Goal: Task Accomplishment & Management: Manage account settings

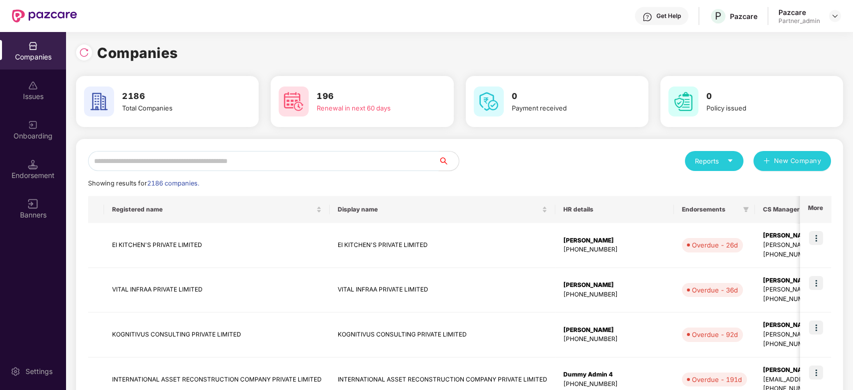
click at [168, 164] on input "text" at bounding box center [263, 161] width 351 height 20
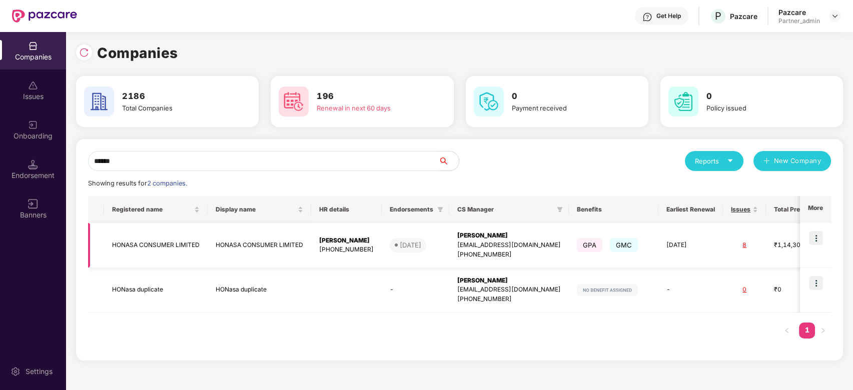
type input "******"
click at [814, 234] on img at bounding box center [816, 238] width 14 height 14
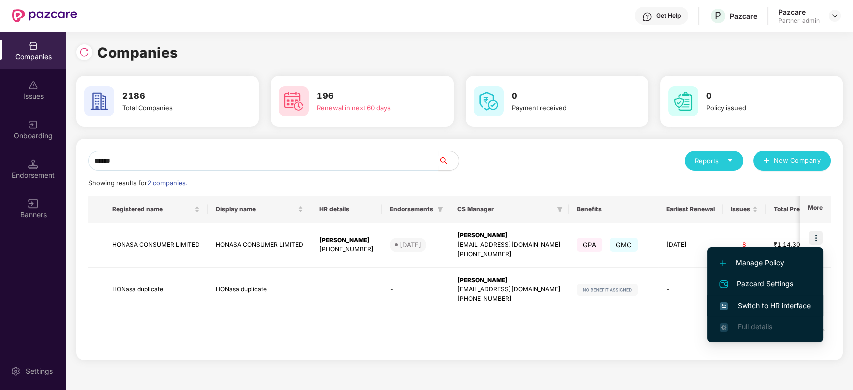
click at [772, 306] on span "Switch to HR interface" at bounding box center [765, 306] width 91 height 11
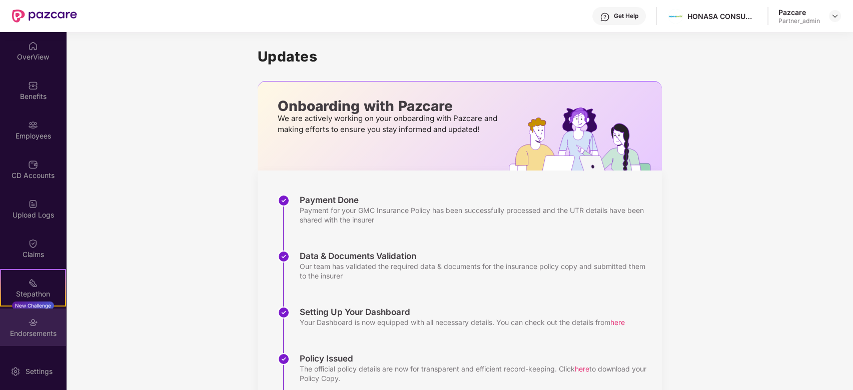
click at [29, 334] on div "Endorsements" at bounding box center [33, 334] width 66 height 10
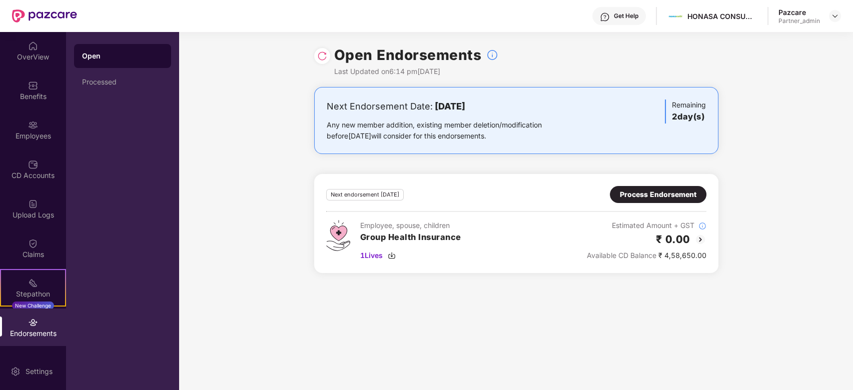
click at [640, 196] on div "Process Endorsement" at bounding box center [658, 194] width 77 height 11
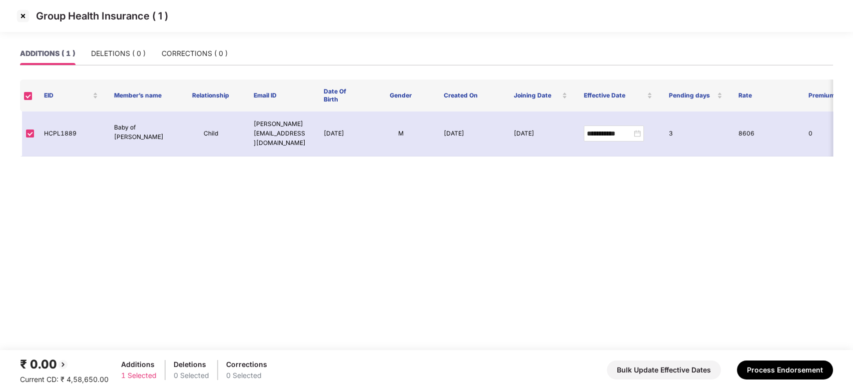
click at [20, 14] on img at bounding box center [23, 16] width 16 height 16
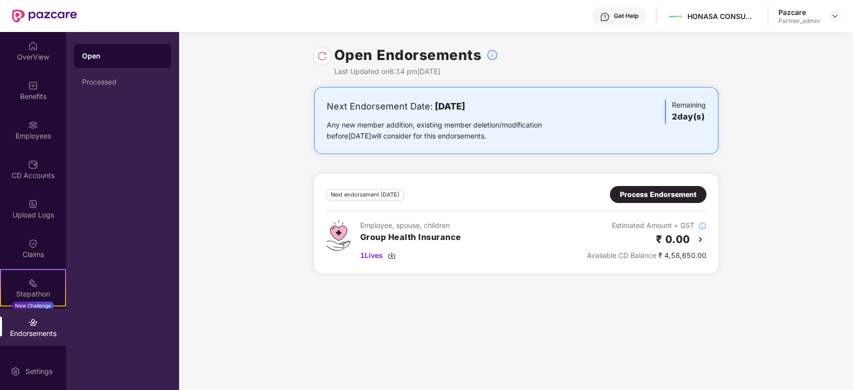
click at [323, 53] on img at bounding box center [322, 56] width 10 height 10
click at [394, 253] on img at bounding box center [392, 256] width 8 height 8
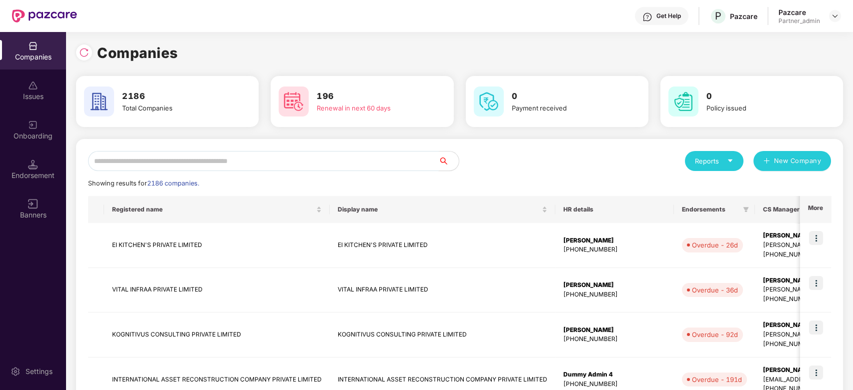
click at [144, 168] on input "text" at bounding box center [263, 161] width 351 height 20
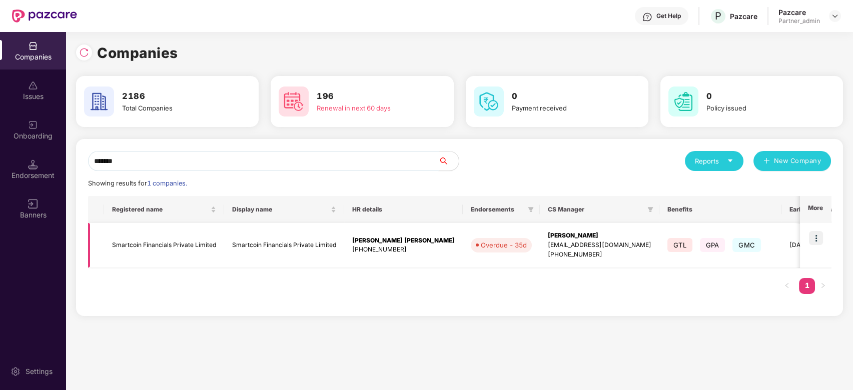
type input "*******"
click at [818, 233] on img at bounding box center [816, 238] width 14 height 14
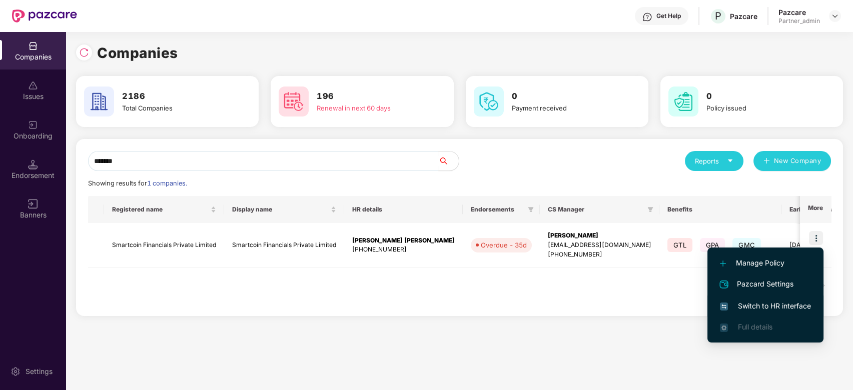
click at [774, 306] on span "Switch to HR interface" at bounding box center [765, 306] width 91 height 11
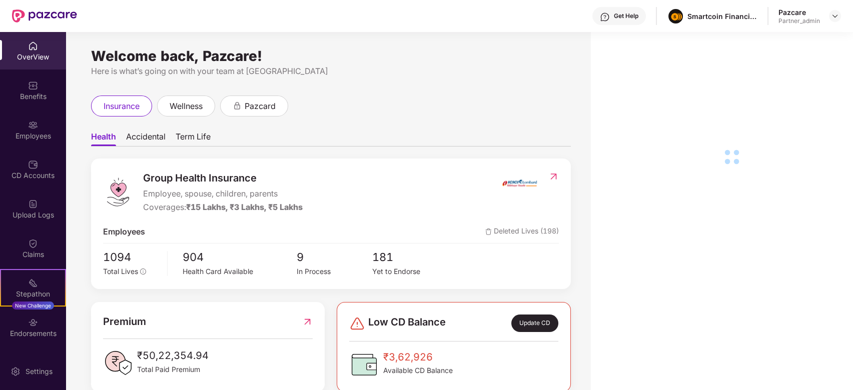
click at [32, 329] on div "Endorsements" at bounding box center [33, 334] width 66 height 10
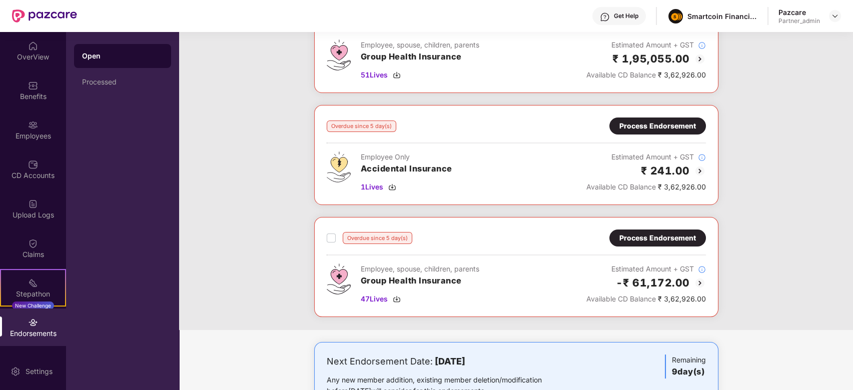
scroll to position [244, 0]
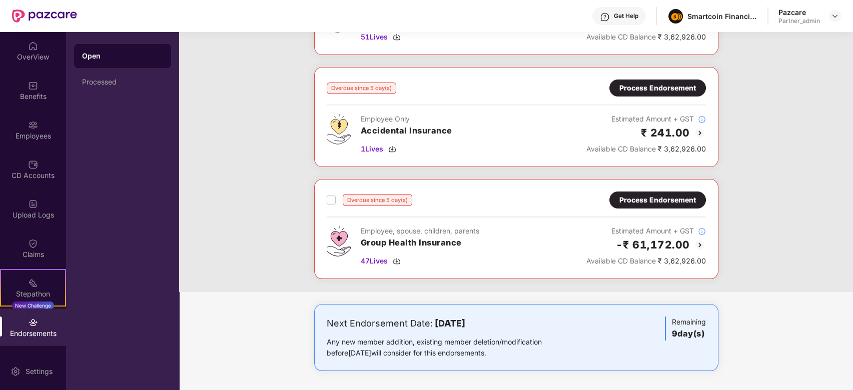
click at [633, 192] on div "Process Endorsement" at bounding box center [658, 200] width 97 height 17
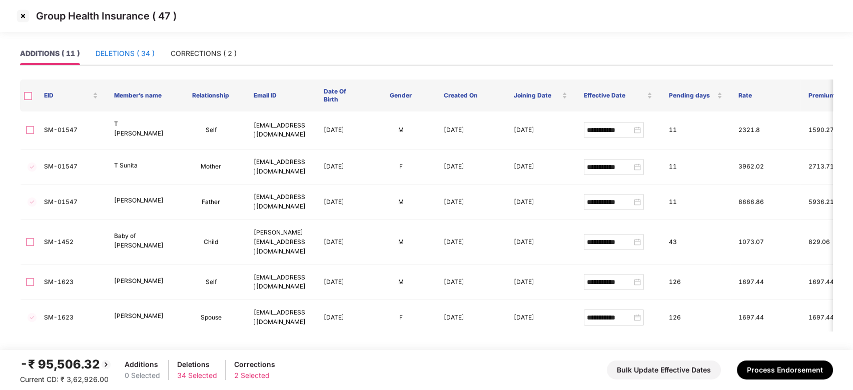
click at [116, 52] on div "DELETIONS ( 34 )" at bounding box center [125, 53] width 59 height 11
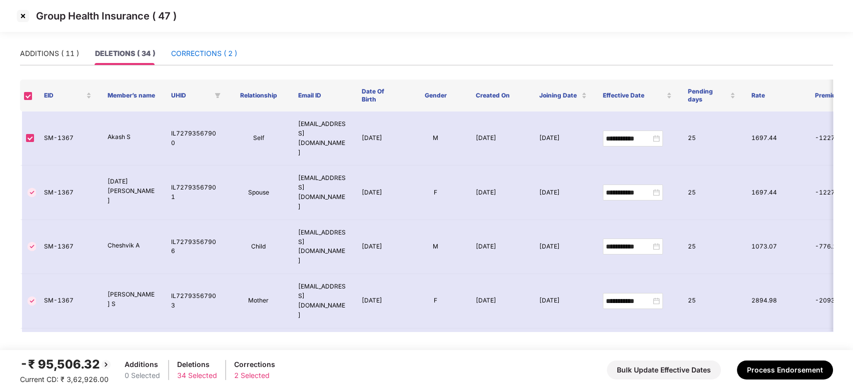
click at [208, 54] on div "CORRECTIONS ( 2 )" at bounding box center [204, 53] width 66 height 11
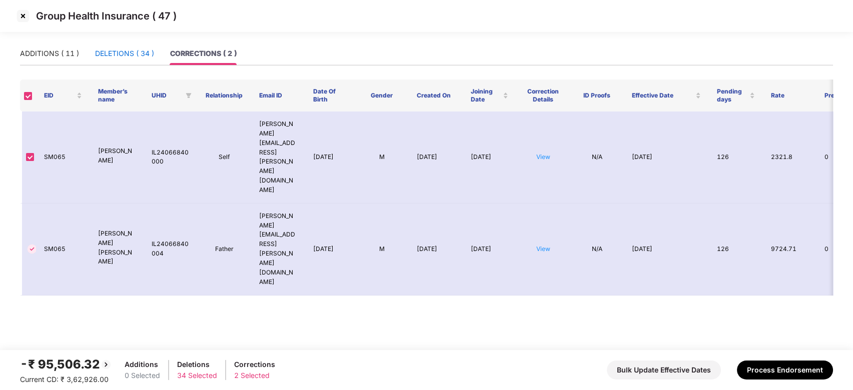
click at [131, 59] on div "DELETIONS ( 34 )" at bounding box center [124, 53] width 59 height 11
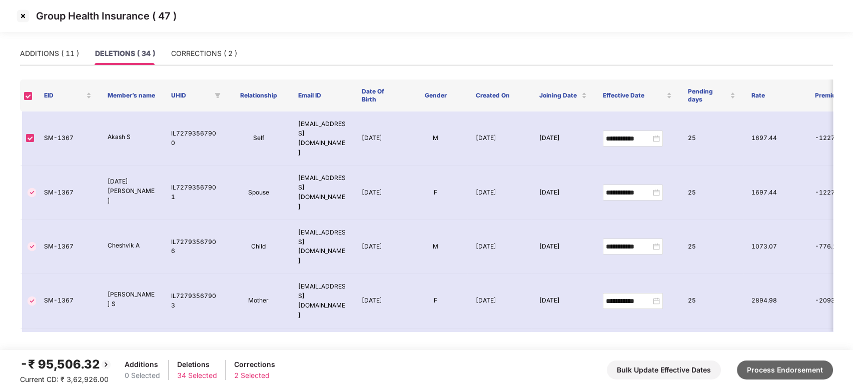
click at [786, 376] on button "Process Endorsement" at bounding box center [785, 370] width 96 height 19
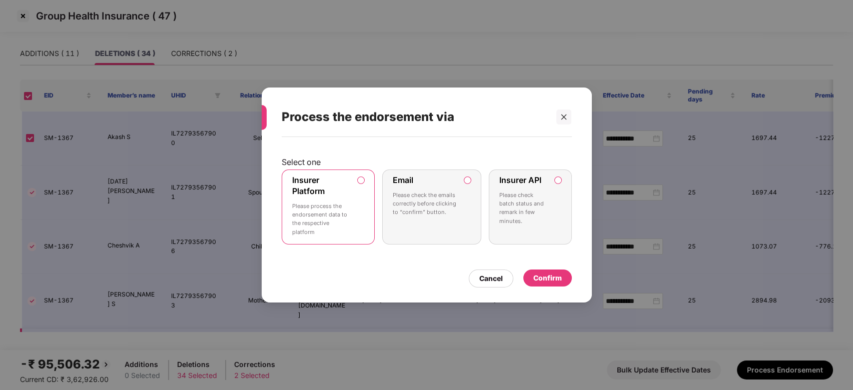
click at [501, 282] on div "Cancel" at bounding box center [491, 278] width 24 height 11
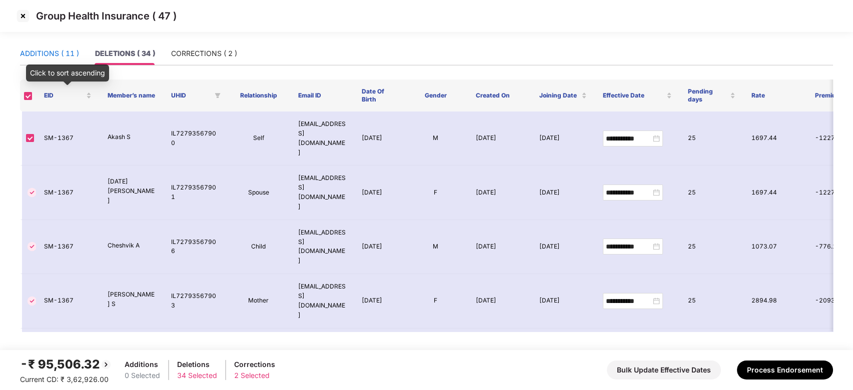
click at [56, 57] on div "ADDITIONS ( 11 )" at bounding box center [49, 53] width 59 height 11
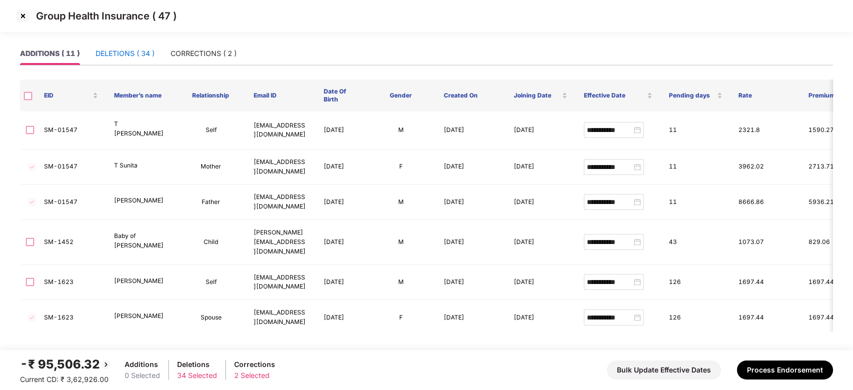
click at [120, 55] on div "DELETIONS ( 34 )" at bounding box center [125, 53] width 59 height 11
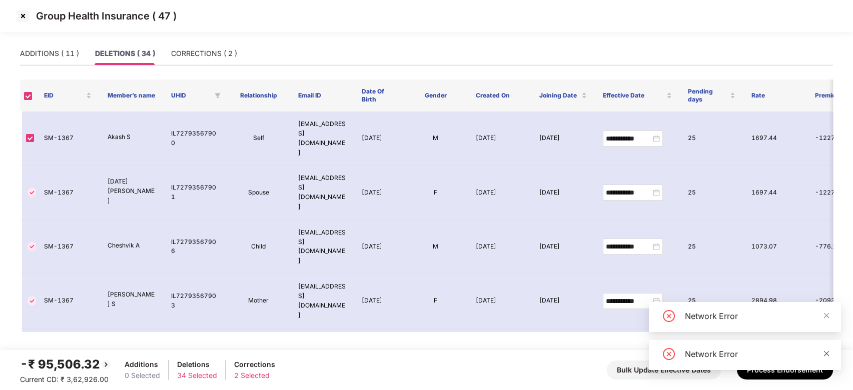
click at [825, 355] on icon "close" at bounding box center [826, 353] width 7 height 7
click at [827, 355] on icon "close" at bounding box center [826, 353] width 7 height 7
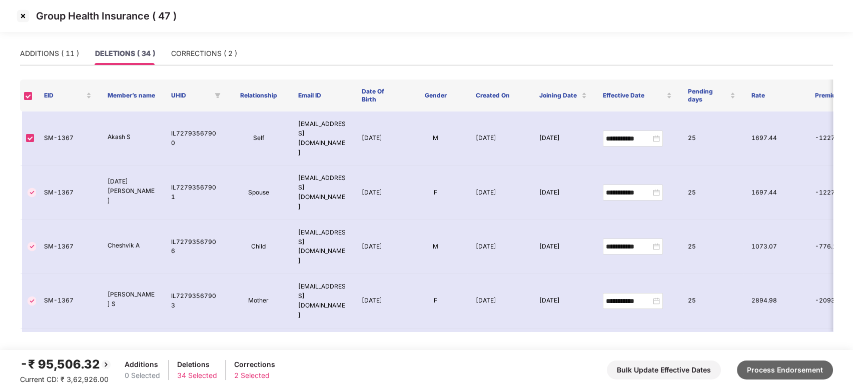
click at [789, 370] on button "Process Endorsement" at bounding box center [785, 370] width 96 height 19
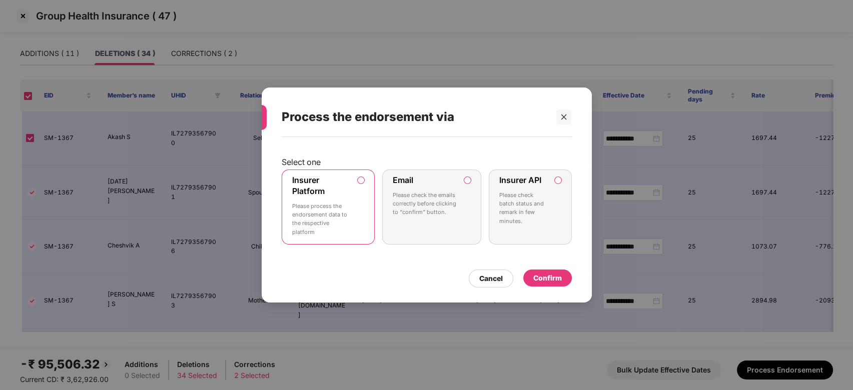
click at [544, 271] on div "Confirm" at bounding box center [548, 278] width 49 height 17
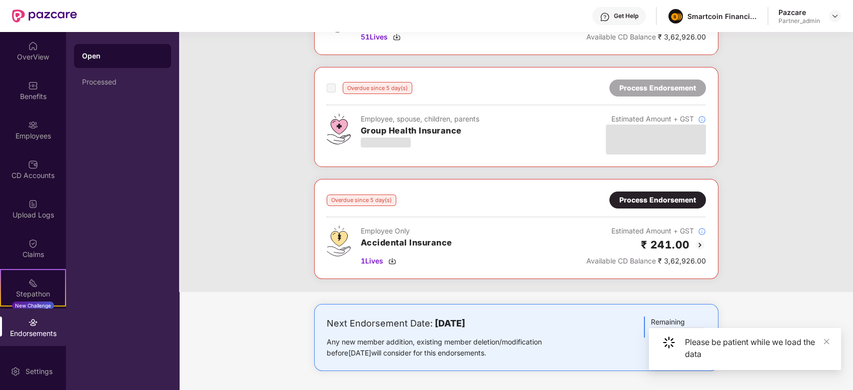
scroll to position [177, 0]
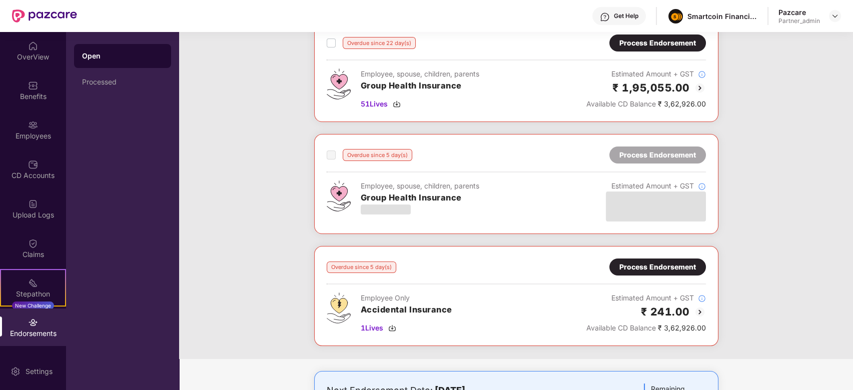
click at [679, 277] on div "Overdue since 5 day(s) Process Endorsement Employee Only Accidental Insurance 1…" at bounding box center [516, 296] width 379 height 75
click at [672, 267] on div "Process Endorsement" at bounding box center [658, 267] width 77 height 11
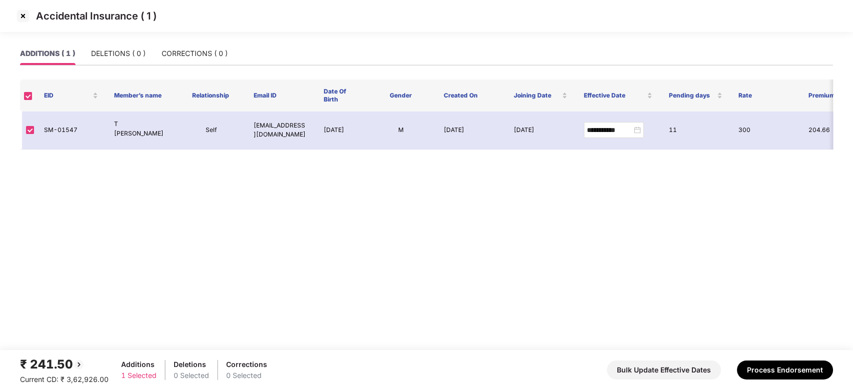
click at [25, 16] on img at bounding box center [23, 16] width 16 height 16
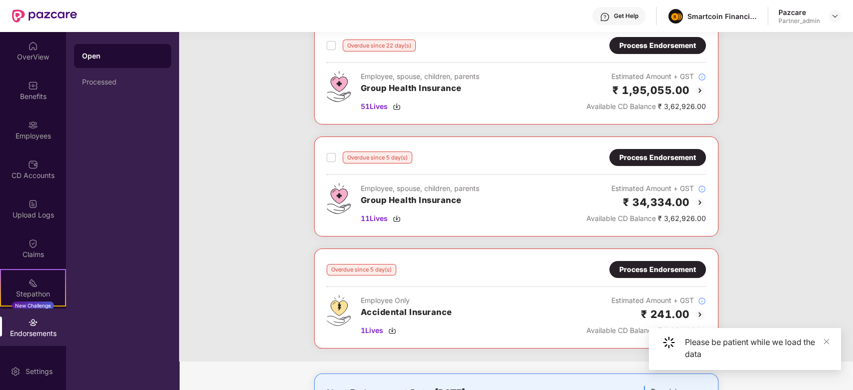
scroll to position [244, 0]
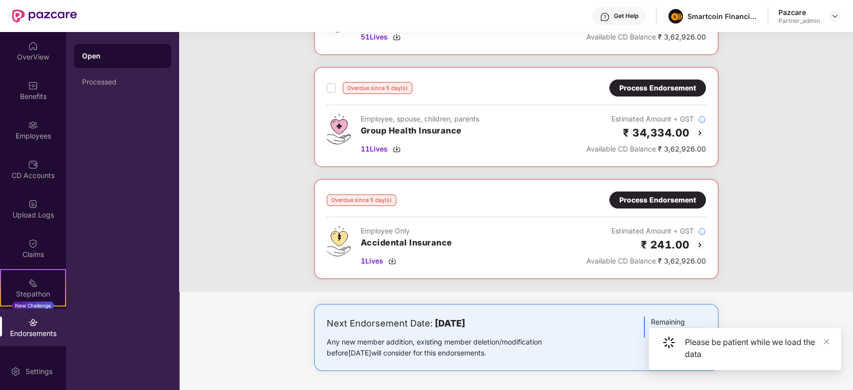
click at [633, 89] on div "Process Endorsement" at bounding box center [658, 88] width 77 height 11
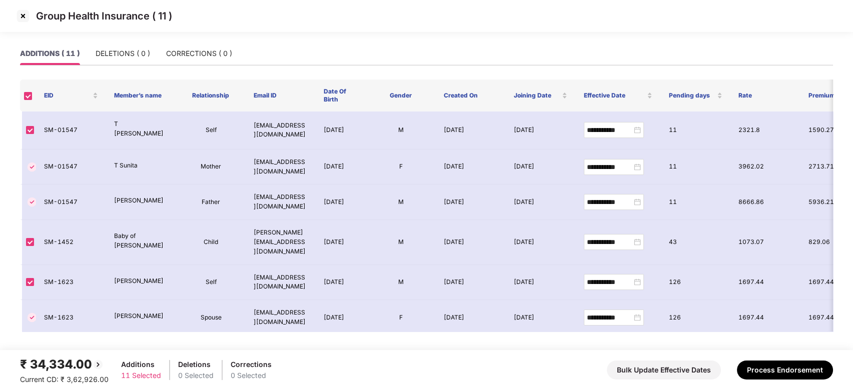
click at [21, 11] on img at bounding box center [23, 16] width 16 height 16
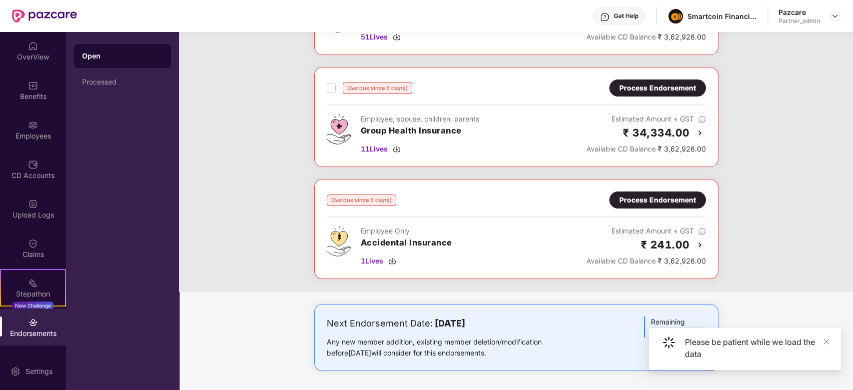
click at [662, 198] on div "Process Endorsement" at bounding box center [658, 200] width 77 height 11
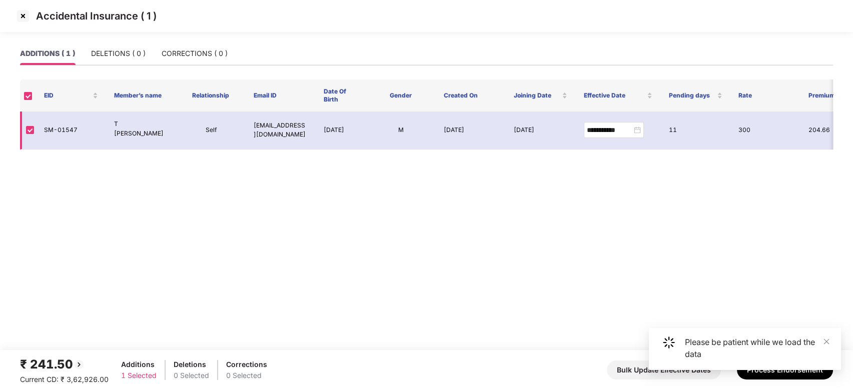
click at [64, 131] on td "SM-01547" at bounding box center [71, 131] width 70 height 38
drag, startPoint x: 44, startPoint y: 126, endPoint x: 80, endPoint y: 126, distance: 36.0
click at [80, 126] on td "SM-01547" at bounding box center [71, 131] width 70 height 38
copy td "SM-01547"
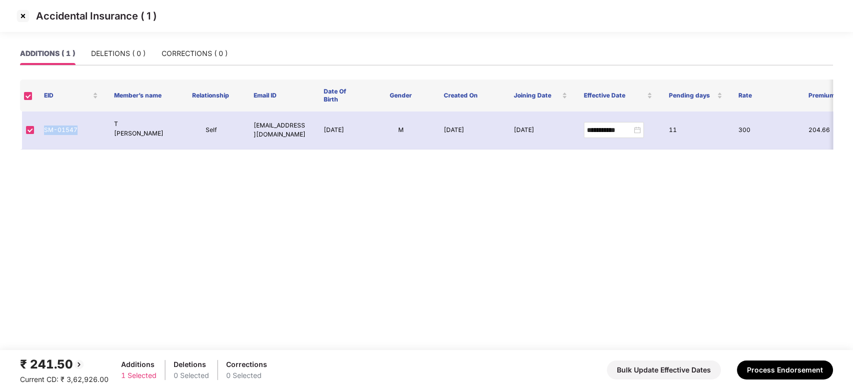
click at [24, 14] on img at bounding box center [23, 16] width 16 height 16
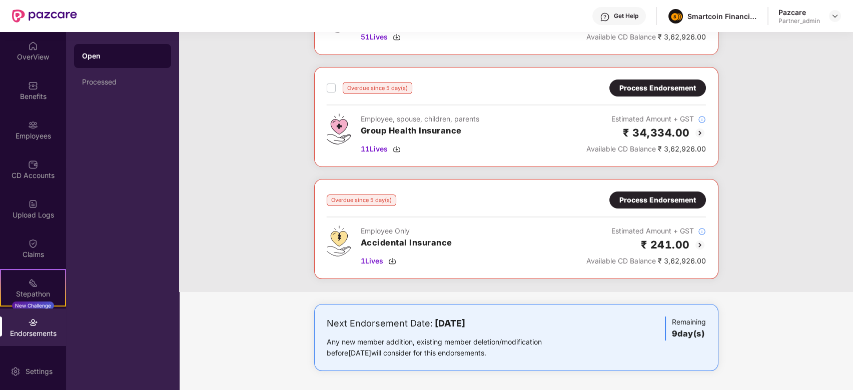
scroll to position [0, 0]
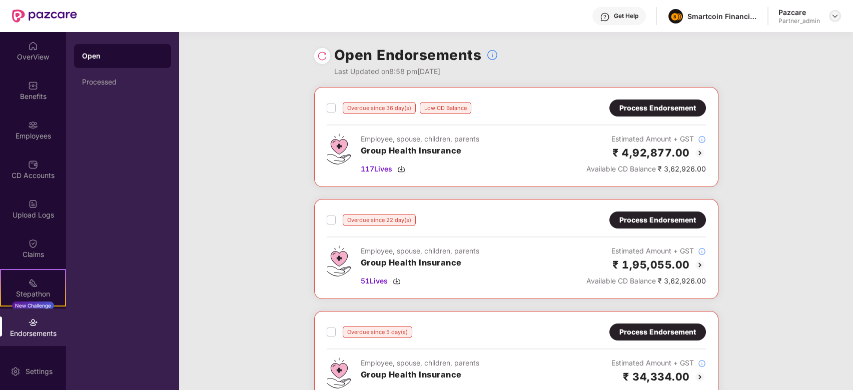
click at [836, 16] on img at bounding box center [835, 16] width 8 height 8
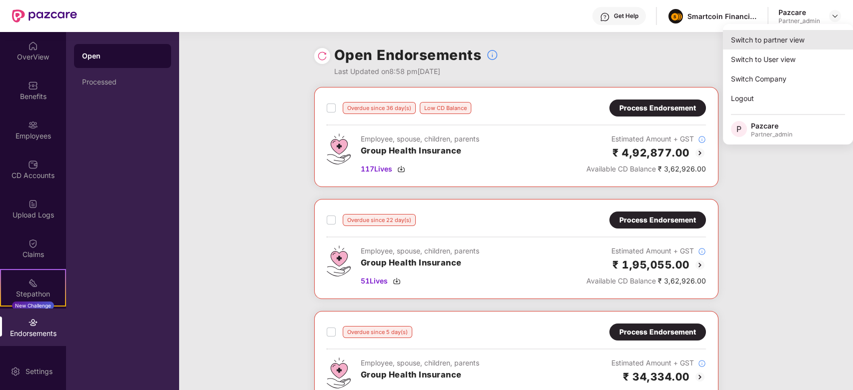
click at [812, 35] on div "Switch to partner view" at bounding box center [788, 40] width 130 height 20
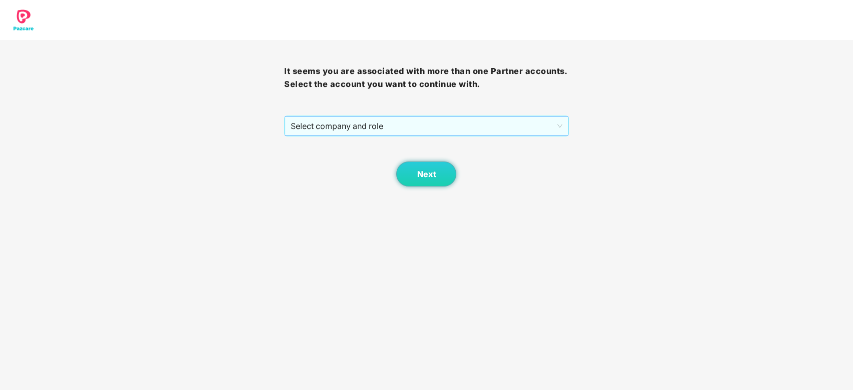
click at [447, 122] on span "Select company and role" at bounding box center [426, 126] width 271 height 19
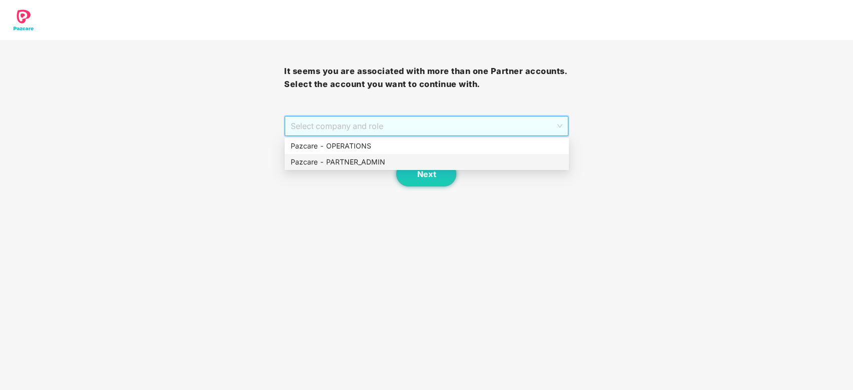
click at [388, 158] on div "Pazcare - PARTNER_ADMIN" at bounding box center [427, 162] width 272 height 11
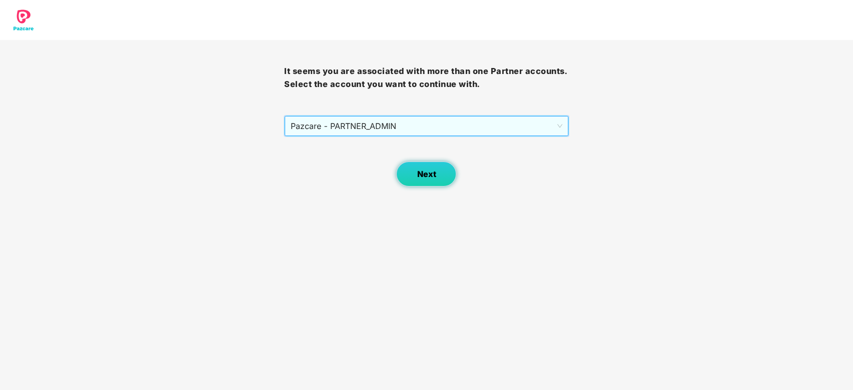
click at [419, 173] on span "Next" at bounding box center [426, 175] width 19 height 10
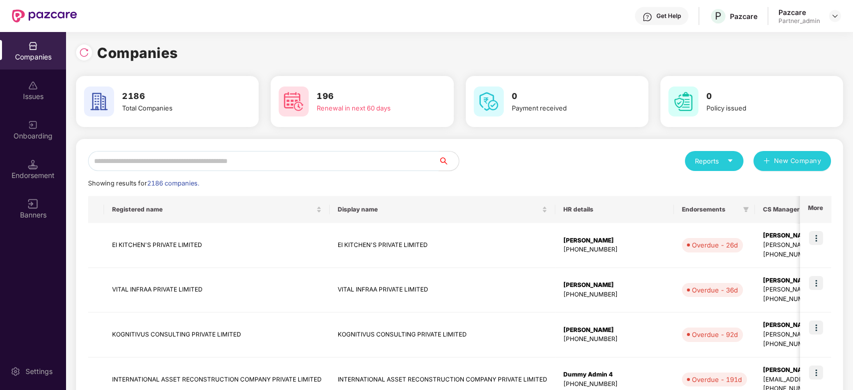
click at [291, 161] on input "text" at bounding box center [263, 161] width 351 height 20
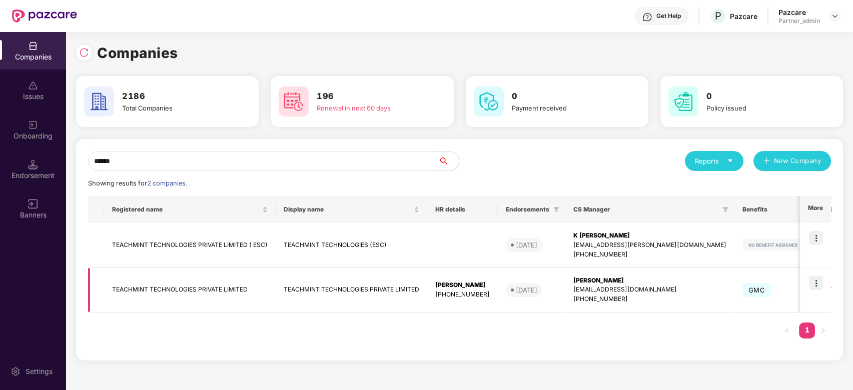
type input "******"
click at [817, 285] on img at bounding box center [816, 283] width 14 height 14
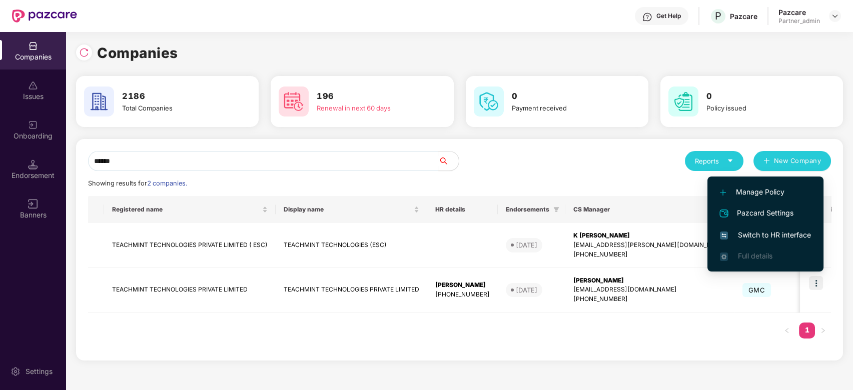
click at [526, 159] on div "Reports New Company" at bounding box center [646, 161] width 372 height 20
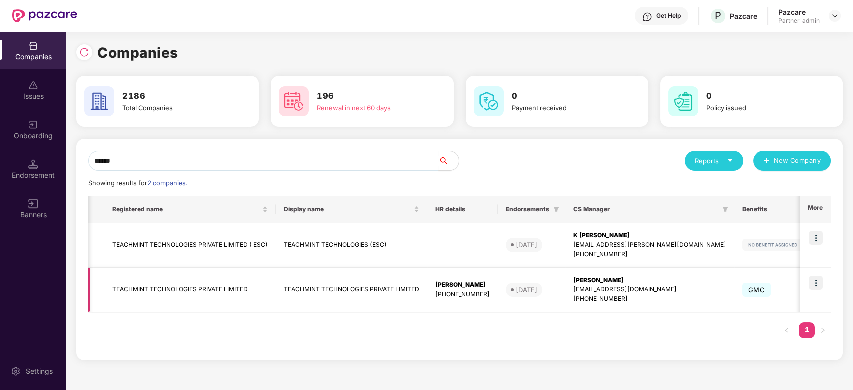
scroll to position [0, 232]
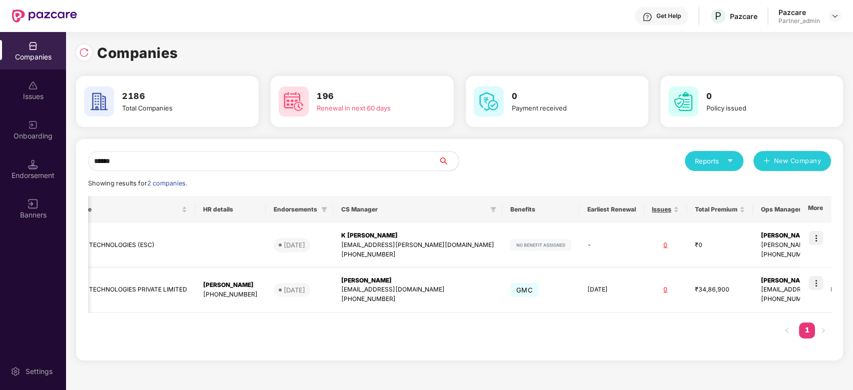
click at [816, 283] on img at bounding box center [816, 283] width 14 height 14
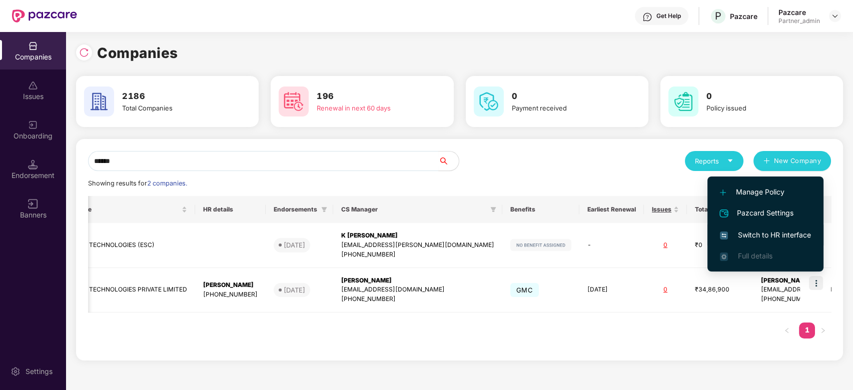
click at [758, 235] on span "Switch to HR interface" at bounding box center [765, 235] width 91 height 11
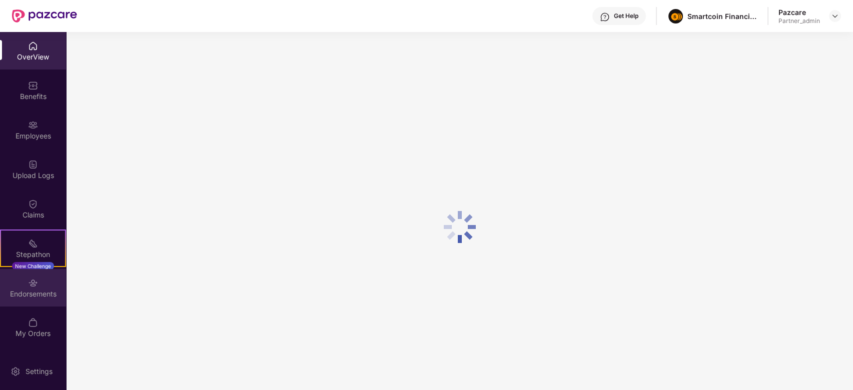
click at [36, 284] on img at bounding box center [33, 283] width 10 height 10
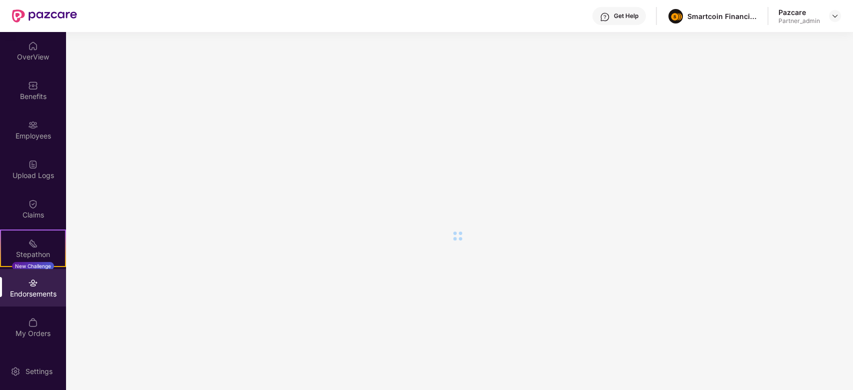
click at [36, 276] on div "Endorsements" at bounding box center [33, 288] width 66 height 38
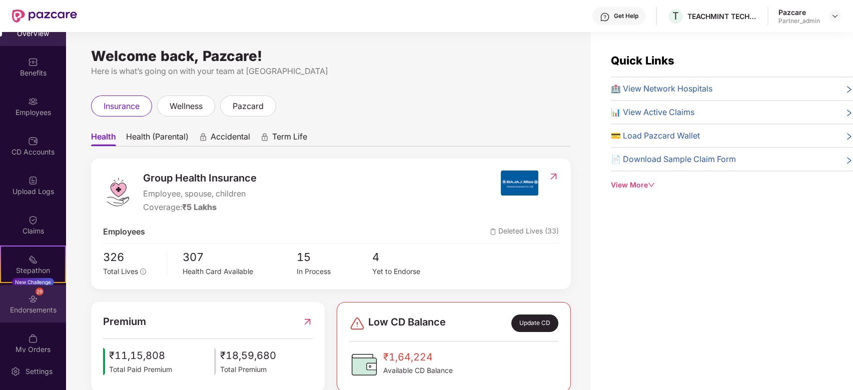
scroll to position [35, 0]
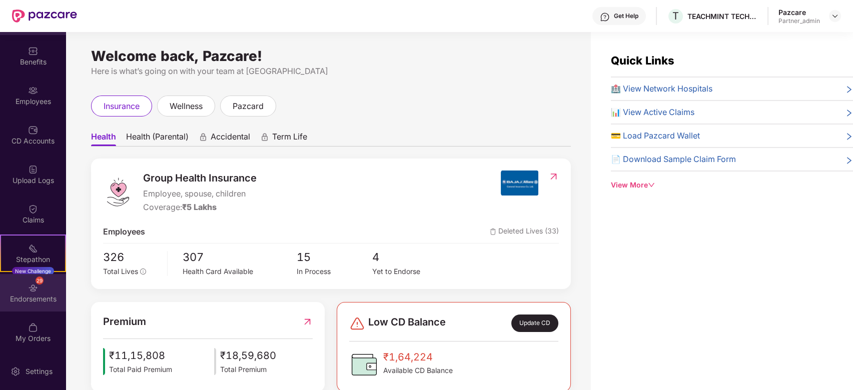
click at [29, 292] on img at bounding box center [33, 288] width 10 height 10
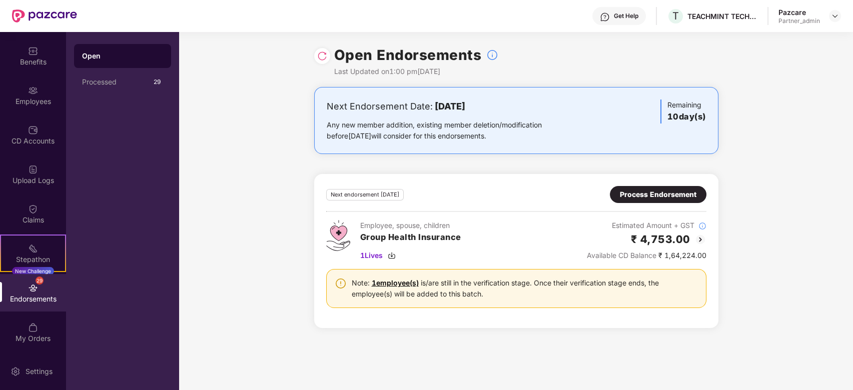
click at [646, 193] on div "Process Endorsement" at bounding box center [658, 194] width 77 height 11
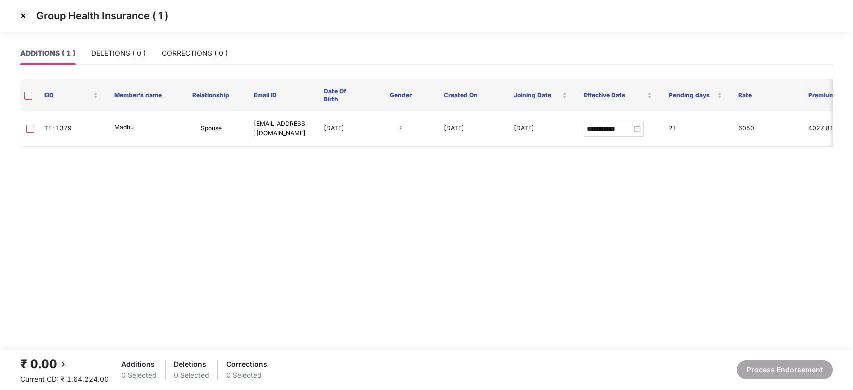
click at [28, 22] on img at bounding box center [23, 16] width 16 height 16
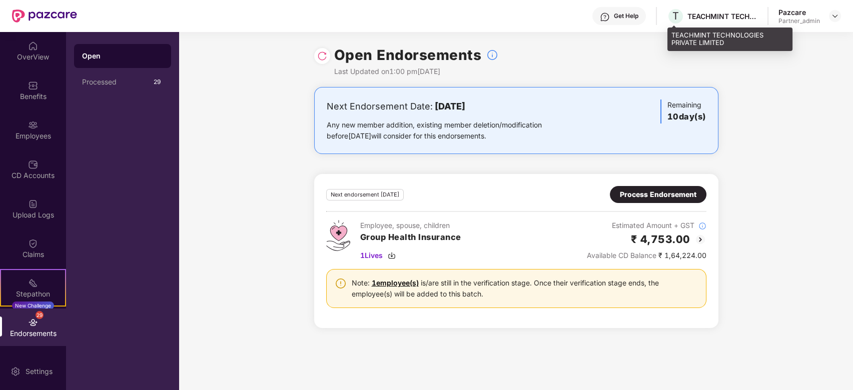
click at [705, 19] on div "TEACHMINT TECHNOLOGIES PRIVATE LIMITED" at bounding box center [723, 17] width 70 height 10
copy div "TEACHMINT"
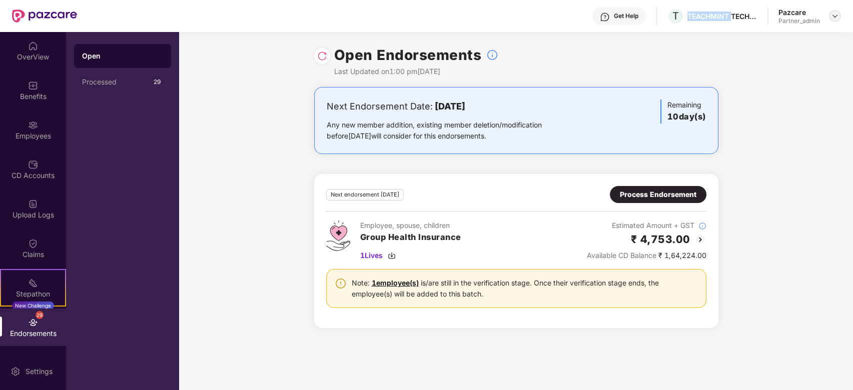
click at [837, 19] on img at bounding box center [835, 16] width 8 height 8
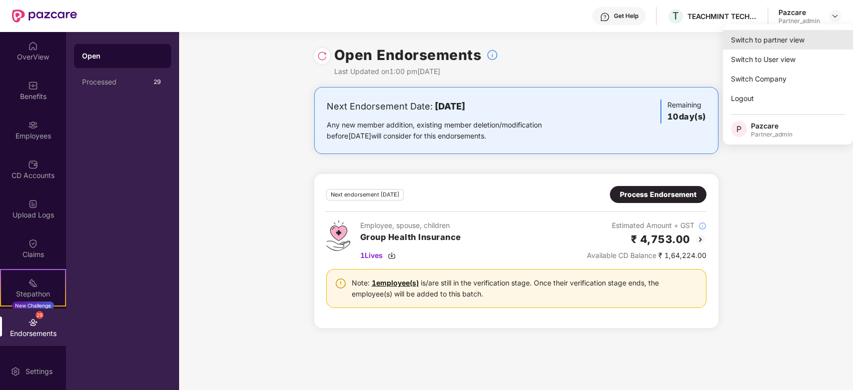
click at [811, 30] on div "Switch to partner view" at bounding box center [788, 40] width 130 height 20
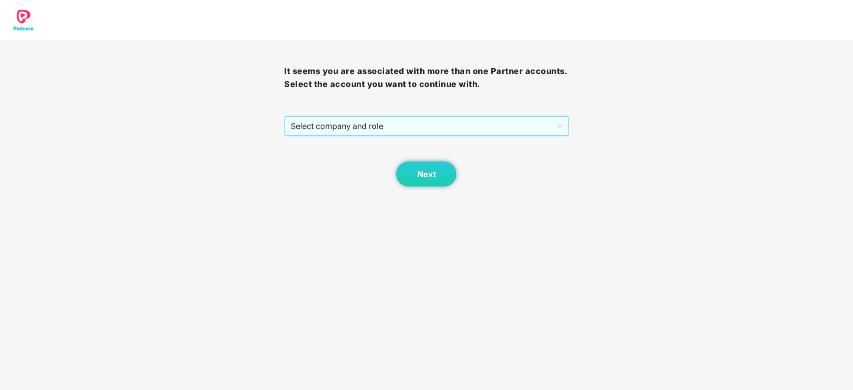
click at [395, 123] on span "Select company and role" at bounding box center [426, 126] width 271 height 19
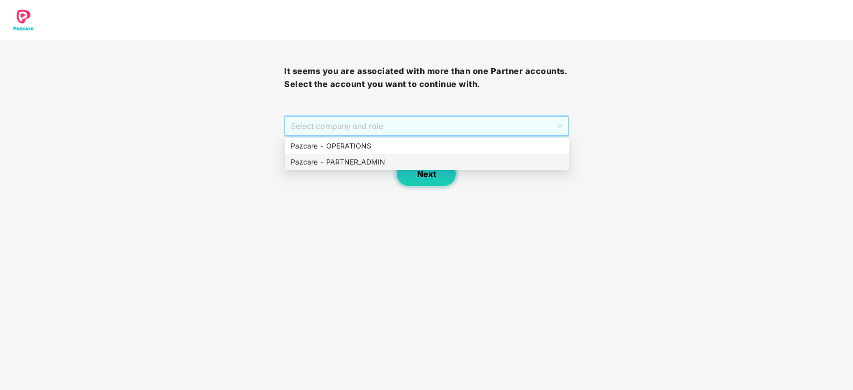
drag, startPoint x: 376, startPoint y: 159, endPoint x: 405, endPoint y: 171, distance: 31.0
click at [386, 162] on div "Pazcare - PARTNER_ADMIN" at bounding box center [427, 162] width 272 height 11
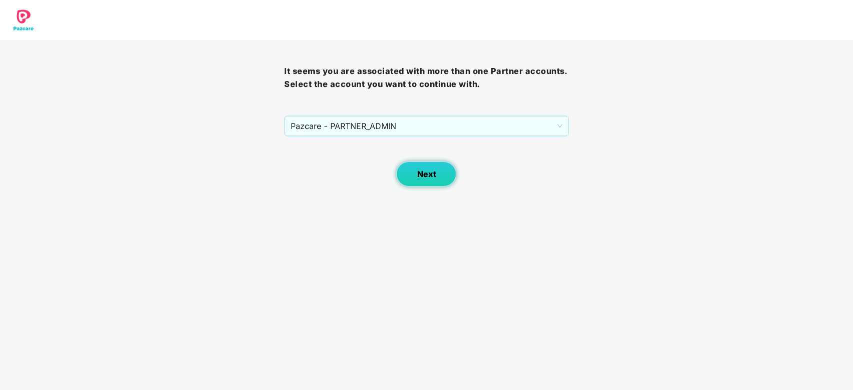
click at [406, 171] on button "Next" at bounding box center [426, 174] width 60 height 25
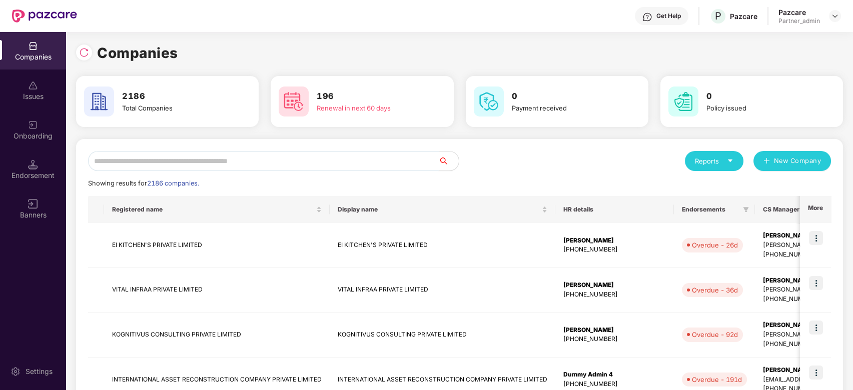
click at [334, 157] on input "text" at bounding box center [263, 161] width 351 height 20
paste input "*********"
type input "*********"
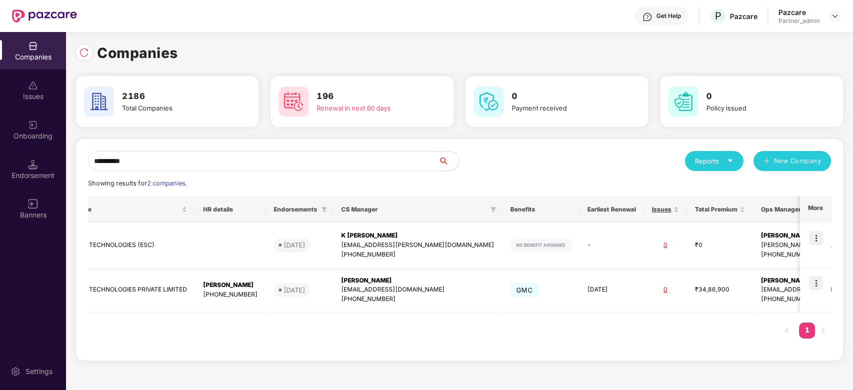
scroll to position [0, 0]
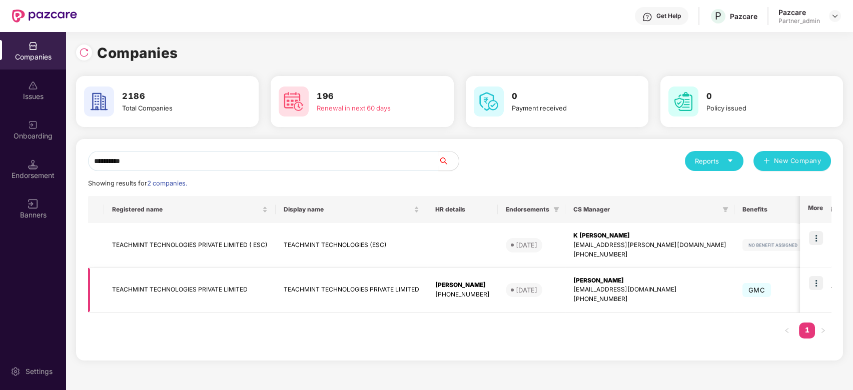
click at [460, 288] on div "[PERSON_NAME]" at bounding box center [462, 286] width 55 height 10
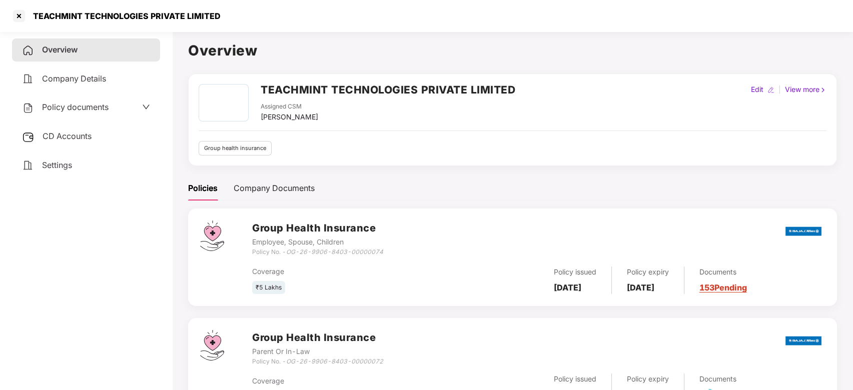
click at [77, 138] on span "CD Accounts" at bounding box center [67, 136] width 49 height 10
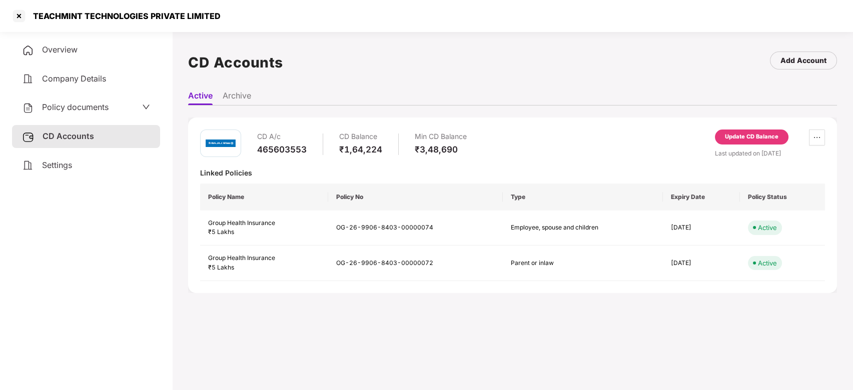
click at [745, 134] on div "Update CD Balance" at bounding box center [752, 137] width 54 height 9
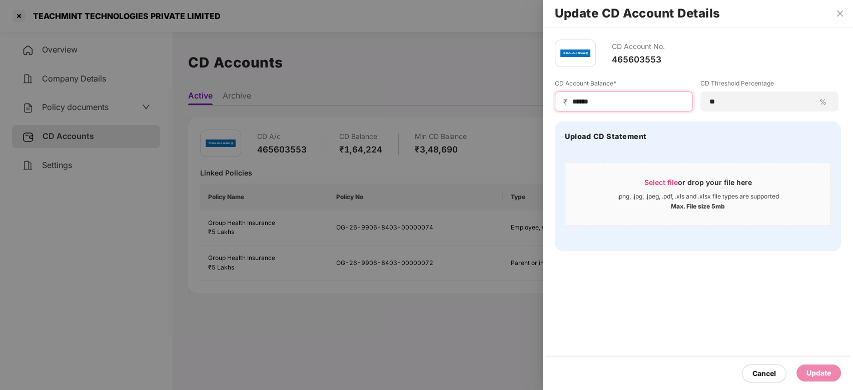
drag, startPoint x: 629, startPoint y: 99, endPoint x: 468, endPoint y: 82, distance: 161.6
click at [468, 83] on div "Update CD Account Details CD Account No. 465603553 CD Account Balance* ₹ ******…" at bounding box center [426, 195] width 853 height 390
paste input
type input "******"
click at [671, 182] on span "Select file" at bounding box center [662, 182] width 34 height 9
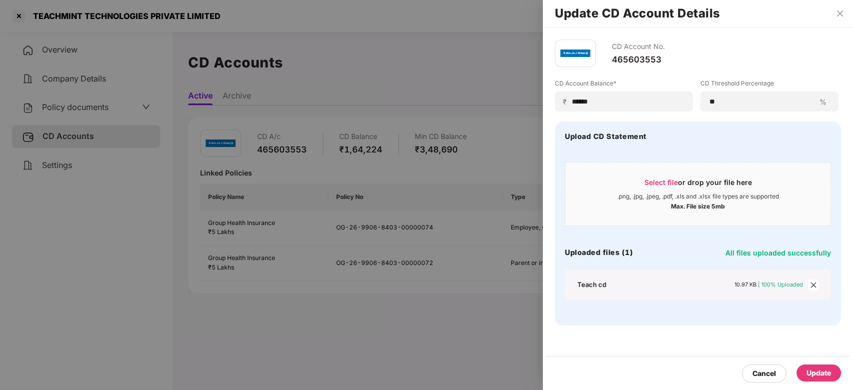
click at [816, 372] on div "Update" at bounding box center [819, 373] width 25 height 11
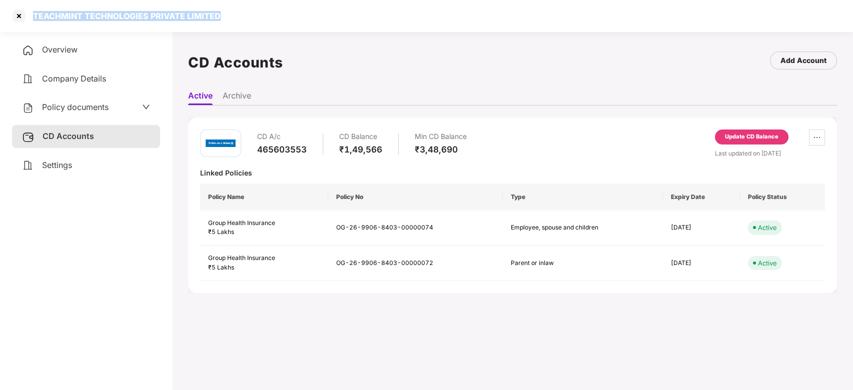
drag, startPoint x: 30, startPoint y: 15, endPoint x: 234, endPoint y: 21, distance: 204.3
click at [234, 21] on div "TEACHMINT TECHNOLOGIES PRIVATE LIMITED" at bounding box center [426, 16] width 853 height 32
copy div "TEACHMINT TECHNOLOGIES PRIVATE LIMITED"
click at [23, 16] on div at bounding box center [19, 16] width 16 height 16
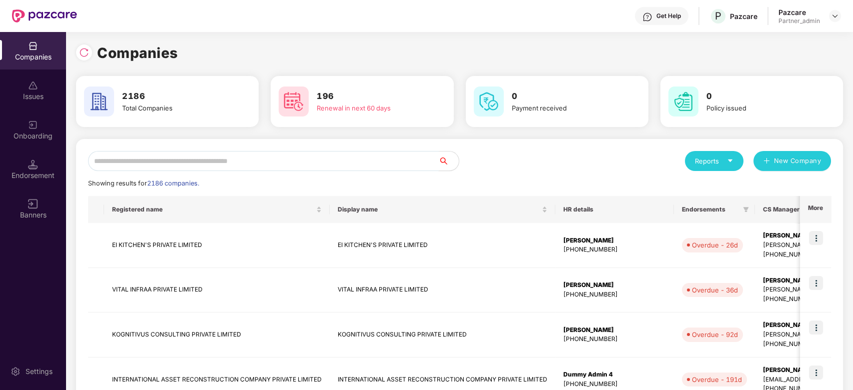
click at [226, 159] on input "text" at bounding box center [263, 161] width 351 height 20
paste input "**********"
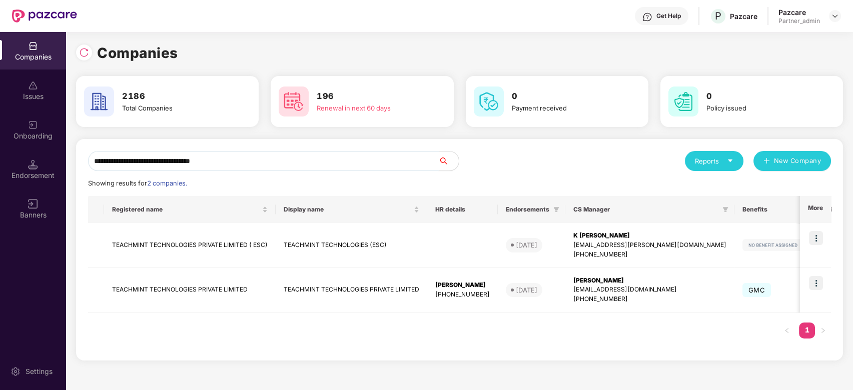
click at [0, 125] on div "**********" at bounding box center [426, 211] width 853 height 358
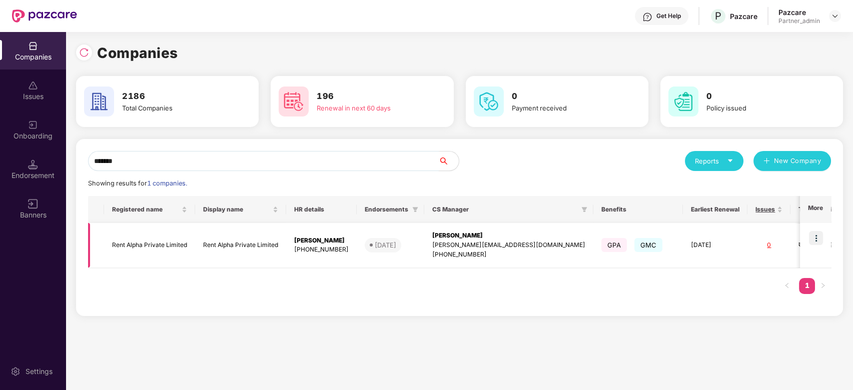
type input "*******"
click at [818, 234] on img at bounding box center [816, 238] width 14 height 14
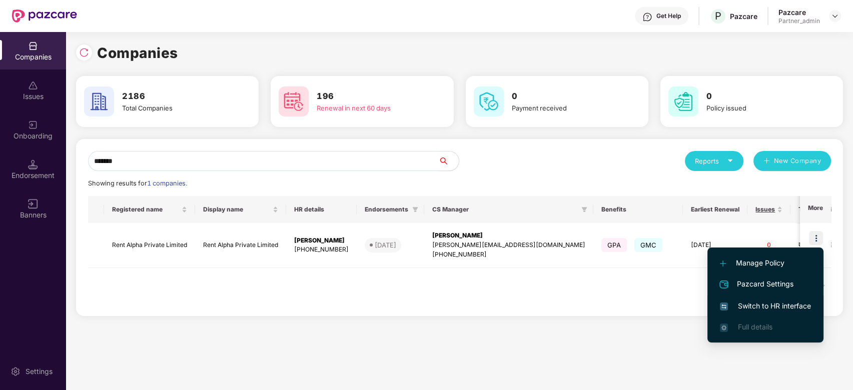
click at [779, 307] on span "Switch to HR interface" at bounding box center [765, 306] width 91 height 11
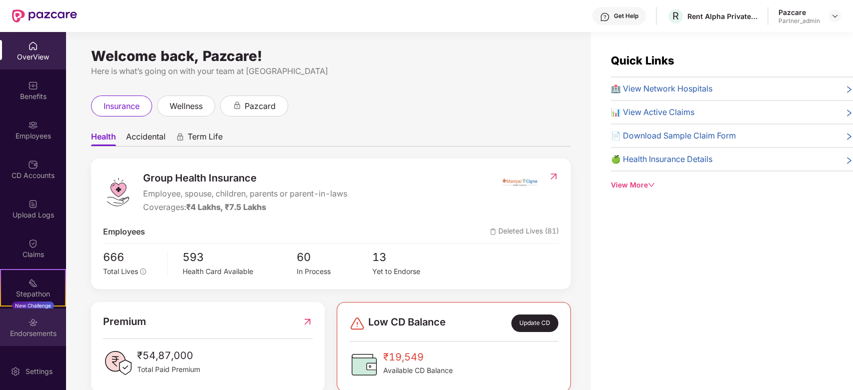
click at [36, 329] on div "Endorsements" at bounding box center [33, 334] width 66 height 10
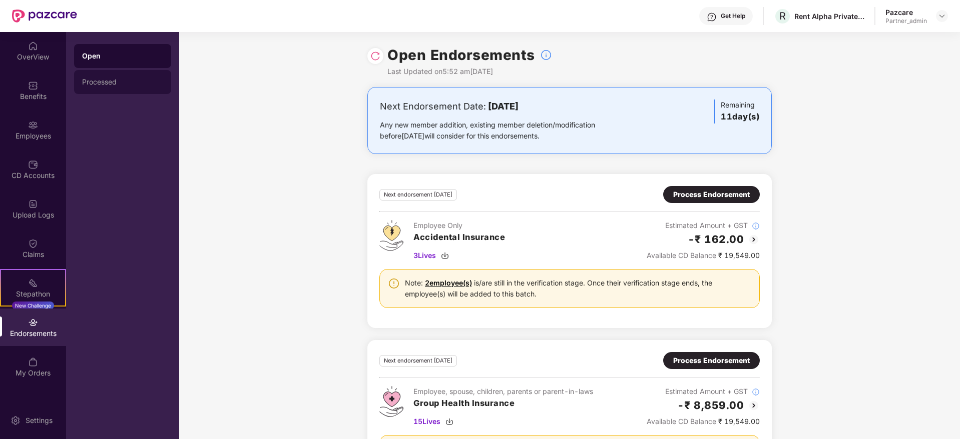
click at [109, 78] on div "Processed" at bounding box center [122, 82] width 81 height 8
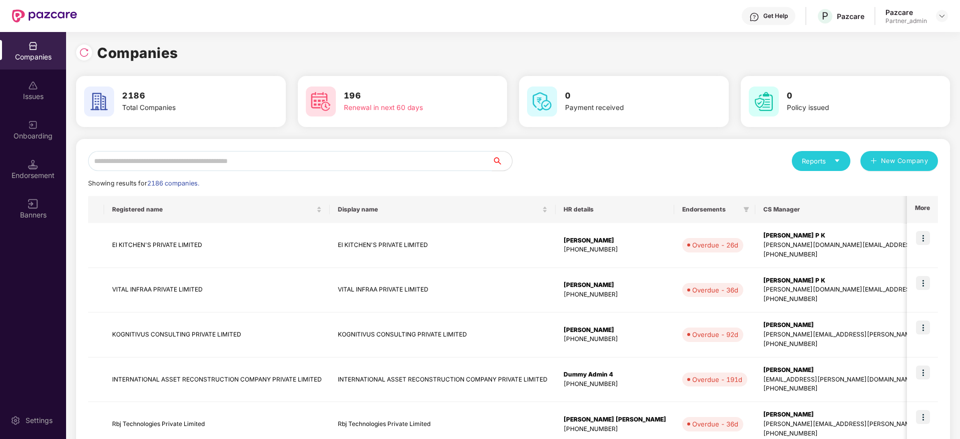
click at [212, 164] on input "text" at bounding box center [290, 161] width 404 height 20
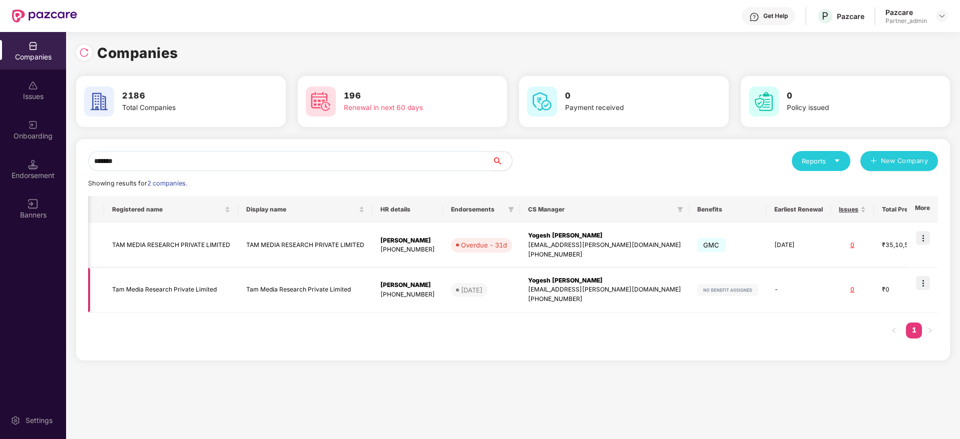
scroll to position [0, 86]
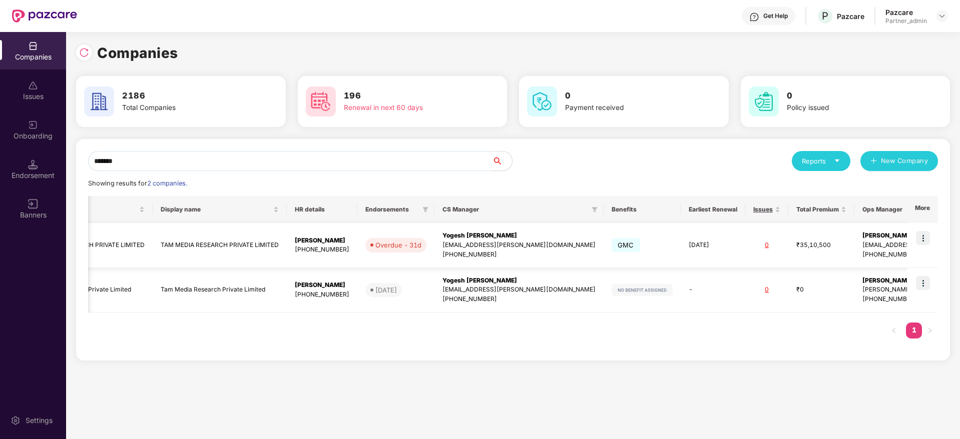
type input "*******"
click at [853, 238] on img at bounding box center [923, 238] width 14 height 14
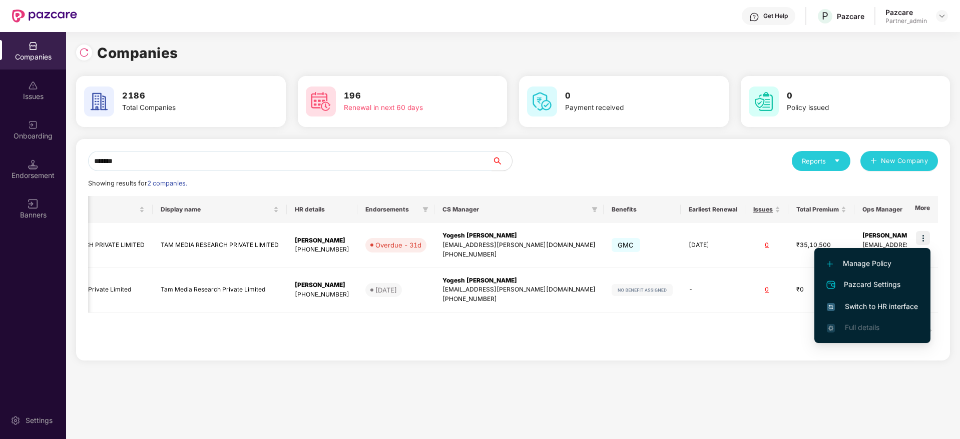
click at [853, 307] on span "Switch to HR interface" at bounding box center [872, 306] width 91 height 11
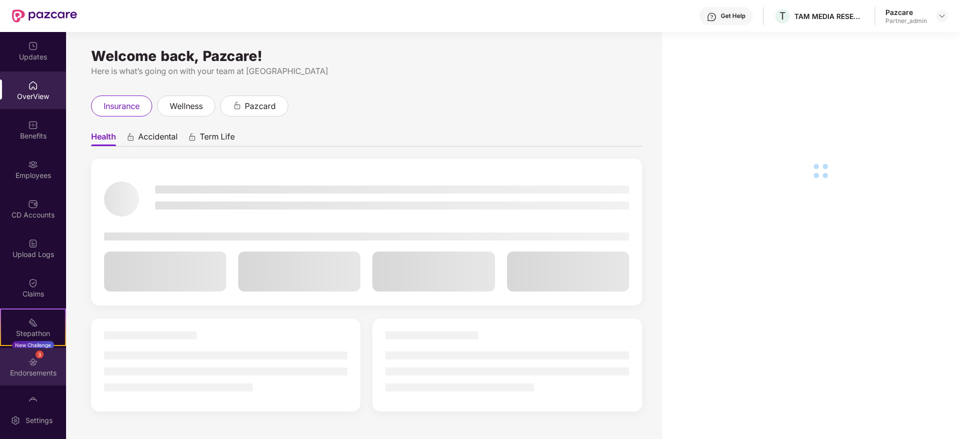
click at [34, 376] on div "Endorsements" at bounding box center [33, 373] width 66 height 10
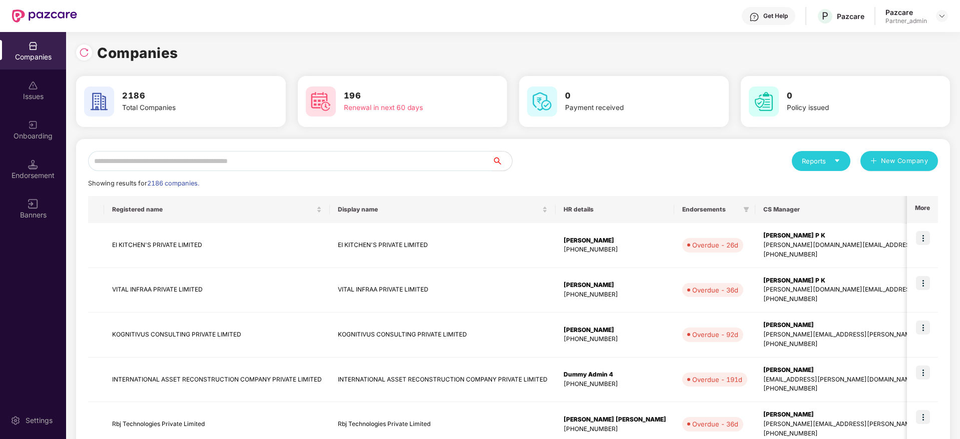
click at [221, 159] on input "text" at bounding box center [290, 161] width 404 height 20
paste input "*******"
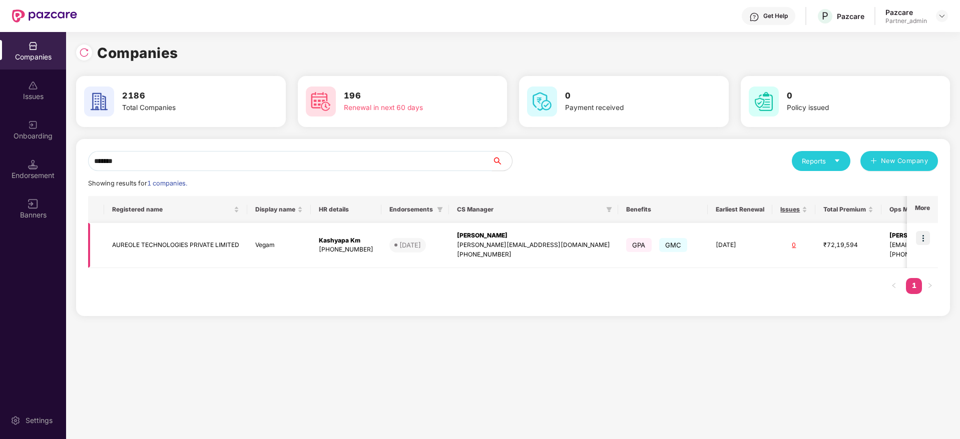
type input "*******"
click at [853, 238] on img at bounding box center [923, 238] width 14 height 14
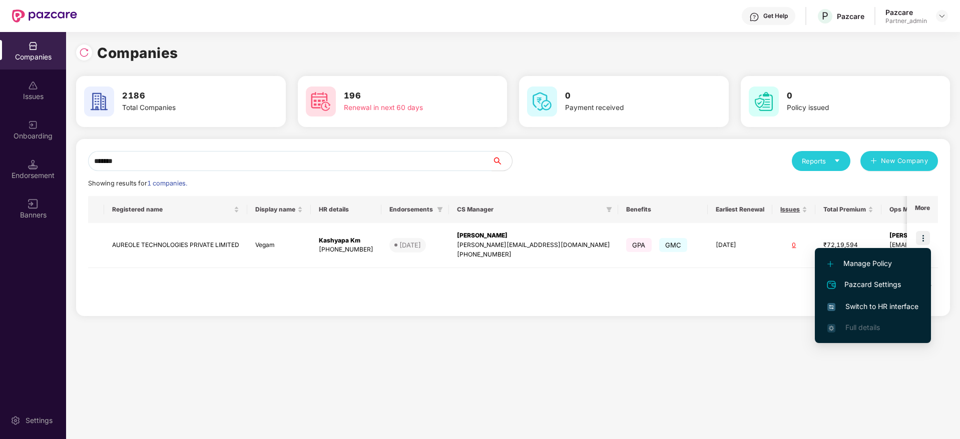
click at [853, 305] on span "Switch to HR interface" at bounding box center [872, 306] width 91 height 11
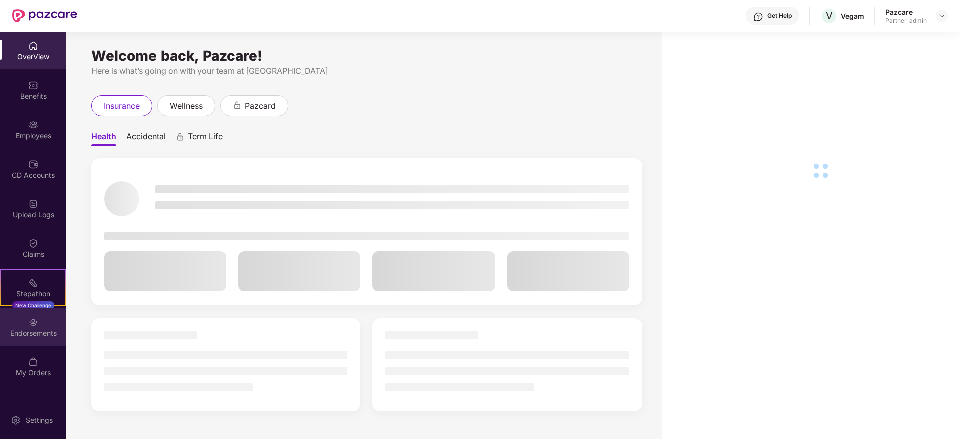
click at [35, 332] on div "Endorsements" at bounding box center [33, 334] width 66 height 10
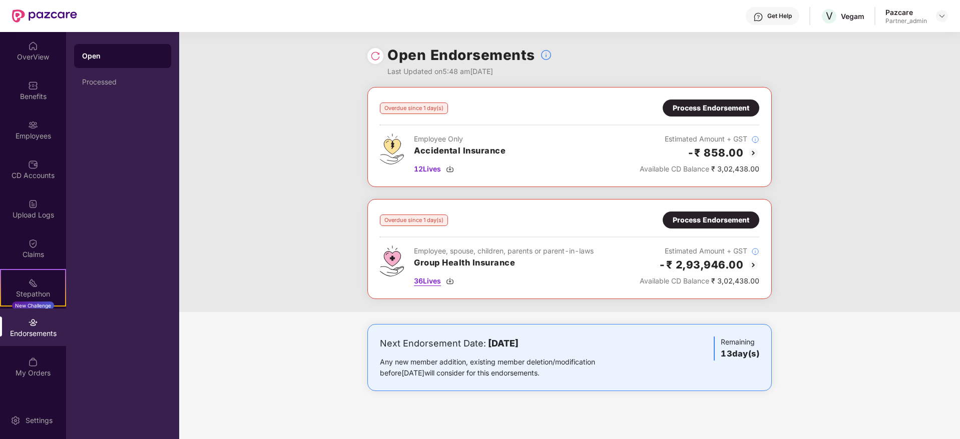
click at [453, 280] on img at bounding box center [450, 281] width 8 height 8
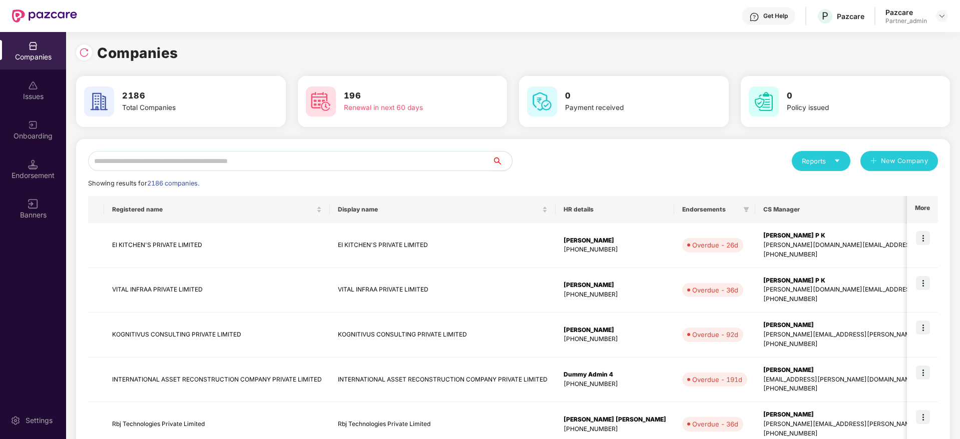
click at [214, 164] on input "text" at bounding box center [290, 161] width 404 height 20
click at [211, 150] on div "Reports New Company Showing results for 2186 companies. Registered name Display…" at bounding box center [513, 429] width 874 height 580
click at [208, 160] on input "text" at bounding box center [290, 161] width 404 height 20
paste input "*******"
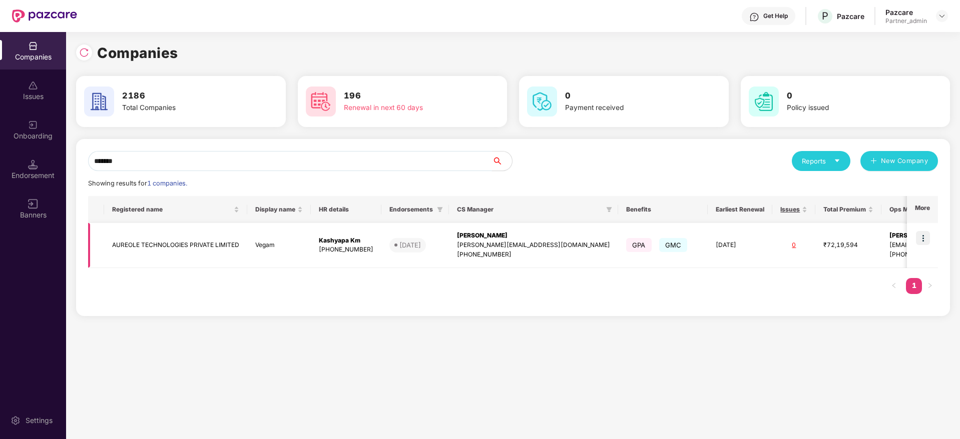
type input "*******"
click at [853, 236] on img at bounding box center [923, 238] width 14 height 14
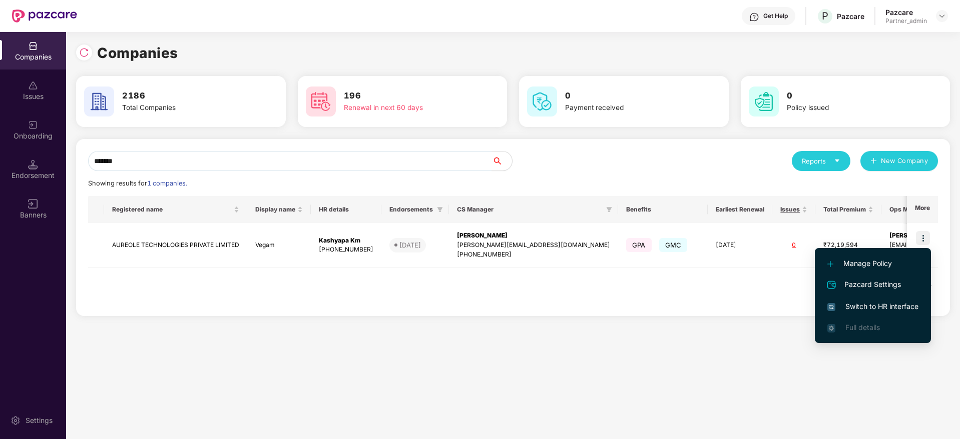
click at [853, 307] on span "Switch to HR interface" at bounding box center [872, 306] width 91 height 11
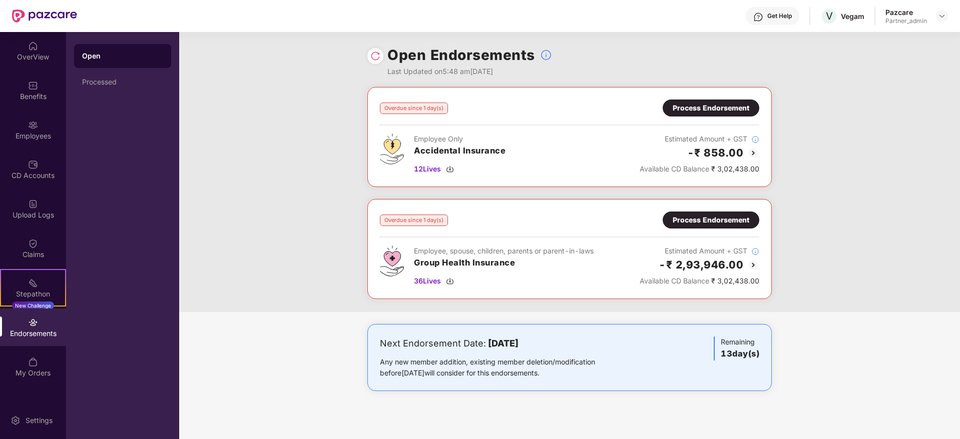
click at [37, 330] on div "Endorsements" at bounding box center [33, 334] width 66 height 10
click at [450, 279] on img at bounding box center [450, 281] width 8 height 8
click at [703, 226] on div "Process Endorsement" at bounding box center [711, 220] width 97 height 17
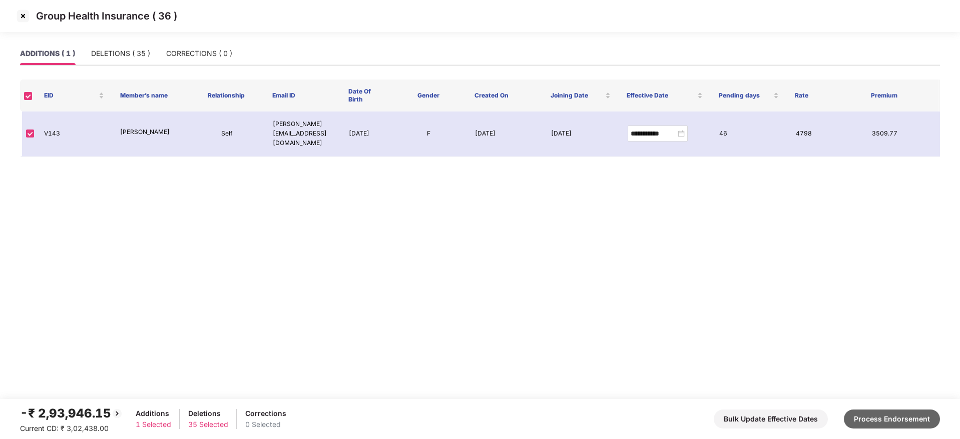
click at [853, 390] on button "Process Endorsement" at bounding box center [892, 419] width 96 height 19
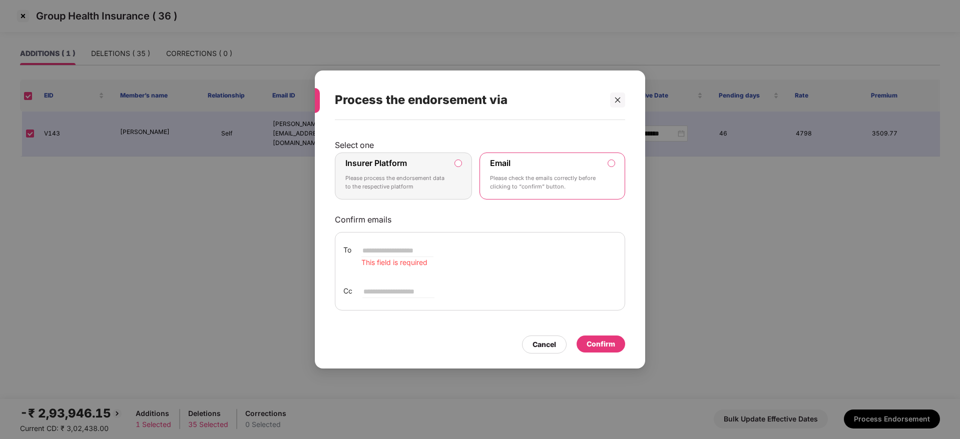
click at [412, 174] on p "Please process the endorsement data to the respective platform" at bounding box center [396, 183] width 102 height 18
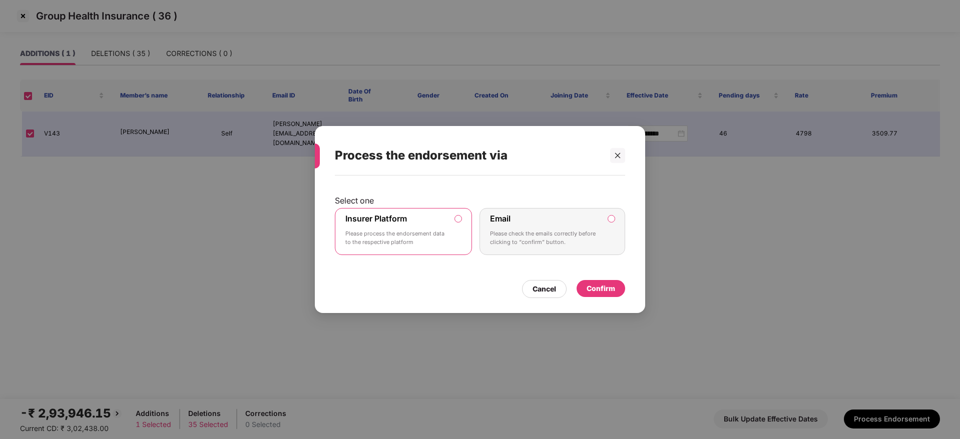
click at [614, 291] on div "Confirm" at bounding box center [601, 288] width 29 height 11
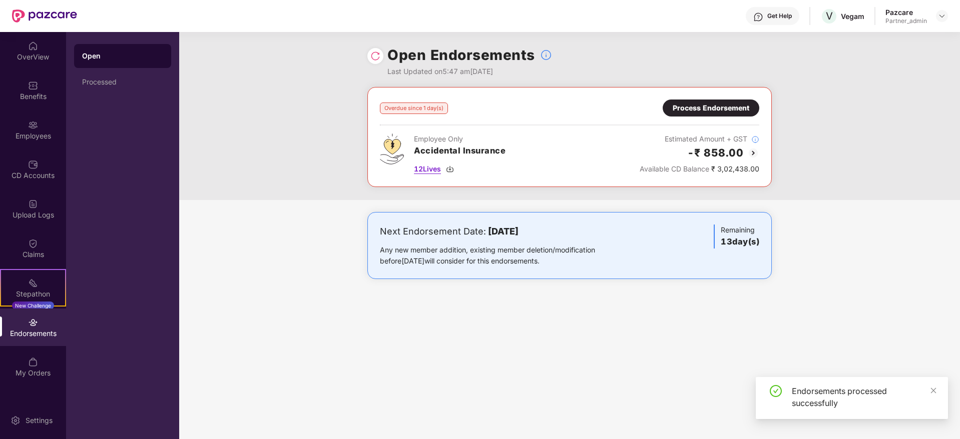
click at [454, 166] on img at bounding box center [450, 169] width 8 height 8
click at [713, 107] on div "Process Endorsement" at bounding box center [711, 108] width 77 height 11
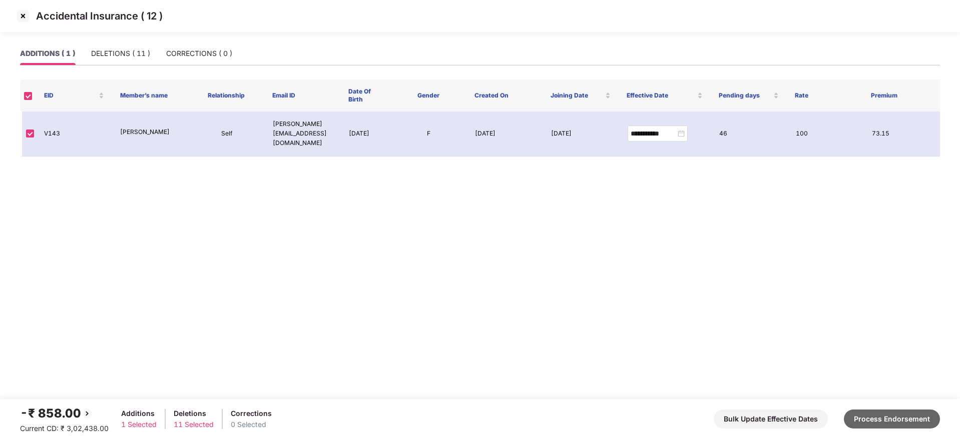
click at [853, 390] on button "Process Endorsement" at bounding box center [892, 419] width 96 height 19
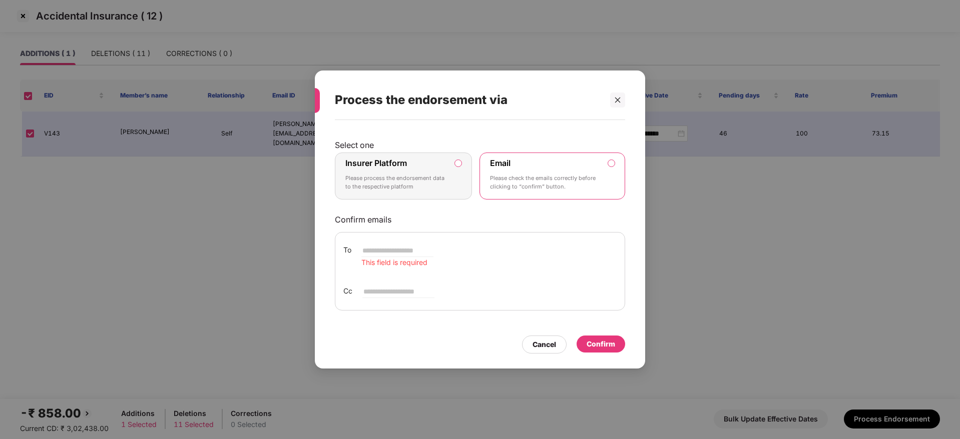
click at [400, 184] on p "Please process the endorsement data to the respective platform" at bounding box center [396, 183] width 102 height 18
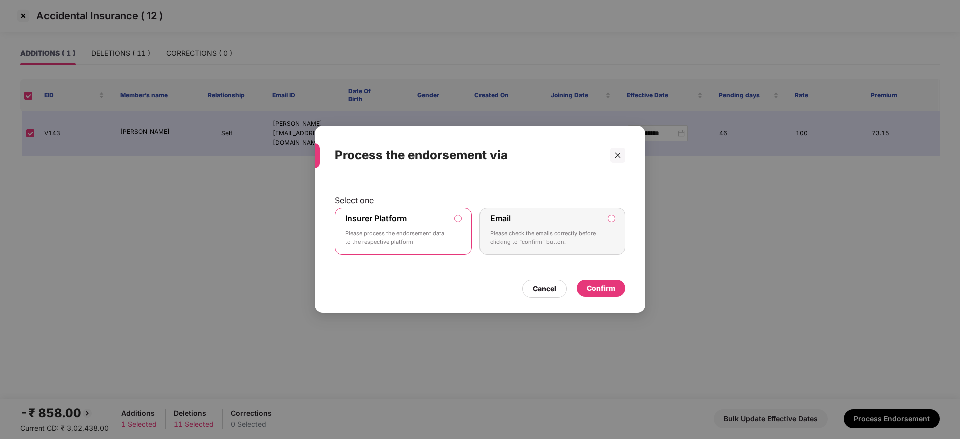
click at [597, 283] on div "Confirm" at bounding box center [601, 288] width 29 height 11
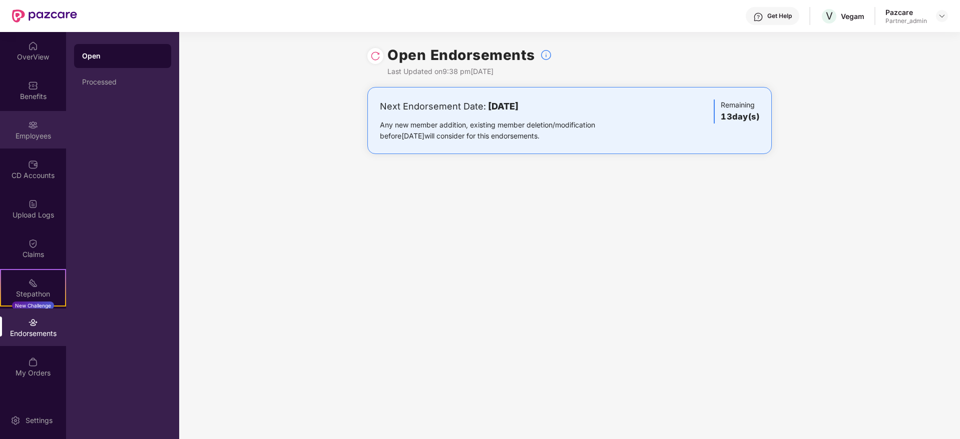
click at [34, 132] on div "Employees" at bounding box center [33, 136] width 66 height 10
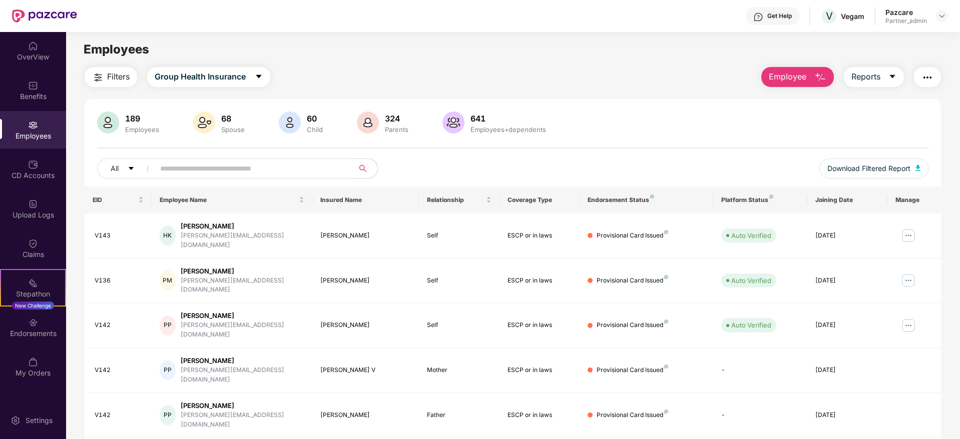
click at [271, 167] on input "text" at bounding box center [250, 168] width 180 height 15
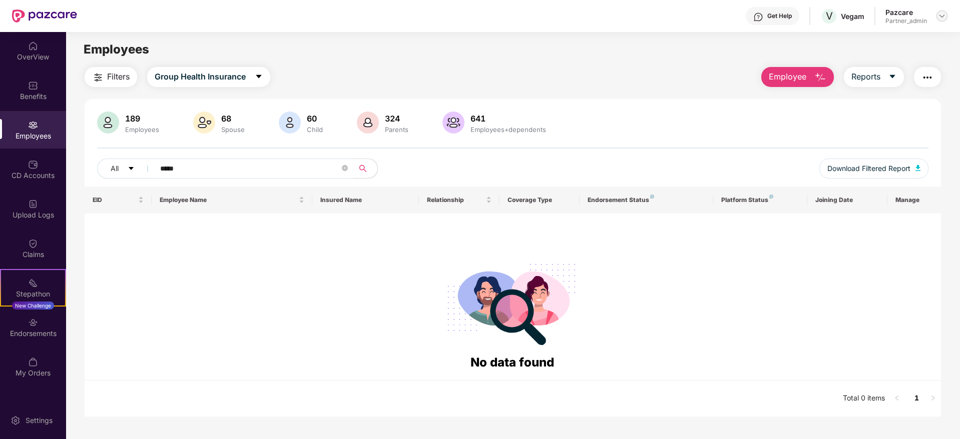
type input "*****"
click at [853, 17] on img at bounding box center [942, 16] width 8 height 8
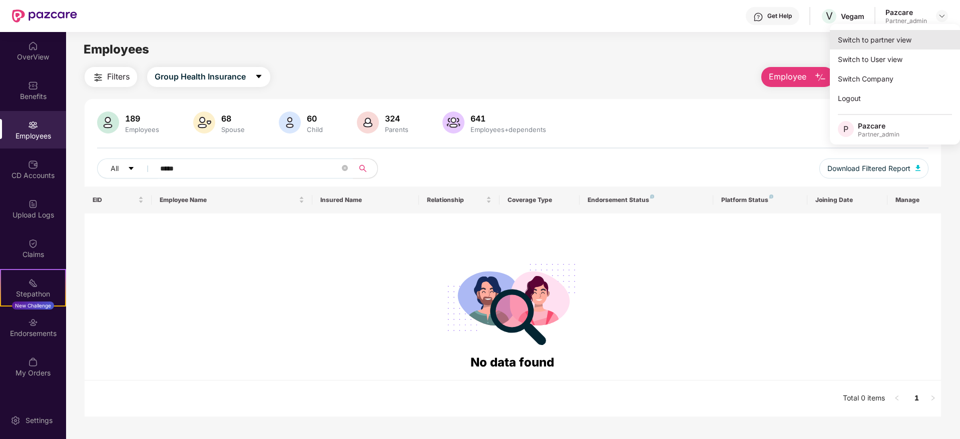
click at [853, 41] on div "Switch to partner view" at bounding box center [895, 40] width 130 height 20
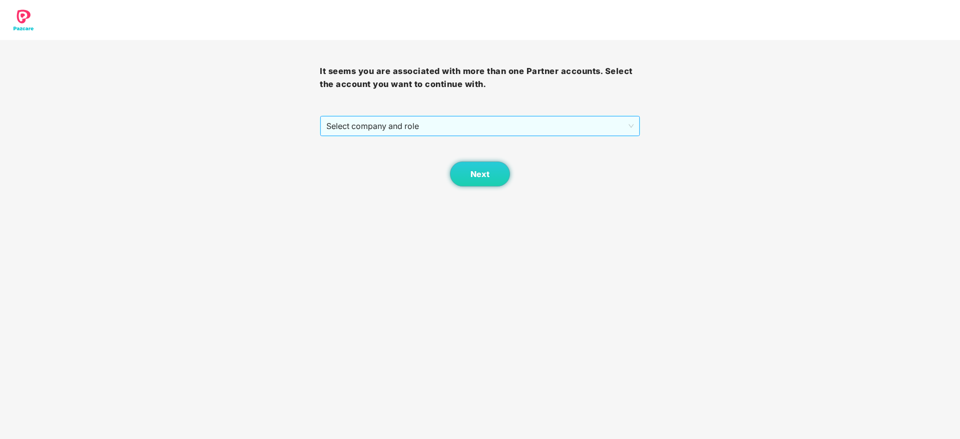
click at [417, 128] on span "Select company and role" at bounding box center [479, 126] width 307 height 19
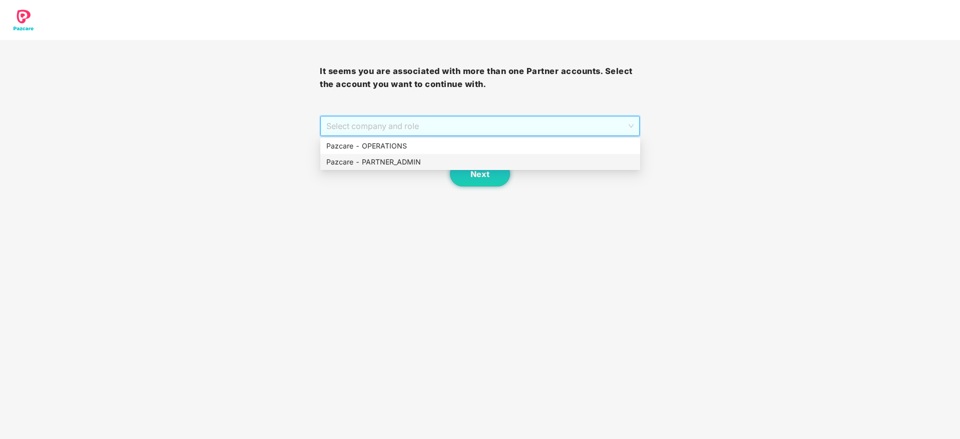
click at [416, 166] on div "Pazcare - PARTNER_ADMIN" at bounding box center [480, 162] width 308 height 11
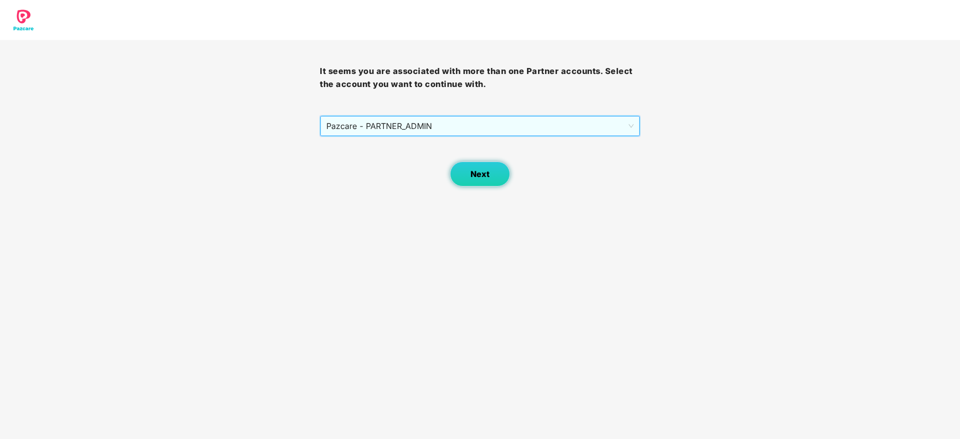
click at [474, 180] on button "Next" at bounding box center [480, 174] width 60 height 25
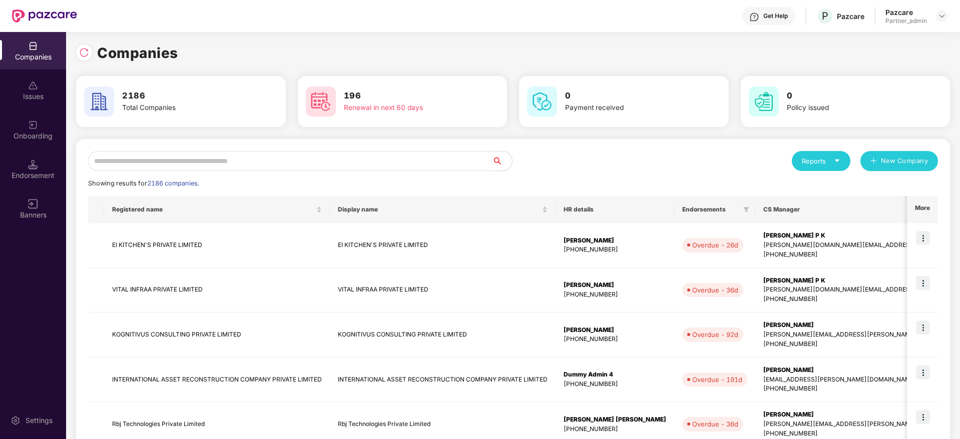
click at [266, 155] on input "text" at bounding box center [290, 161] width 404 height 20
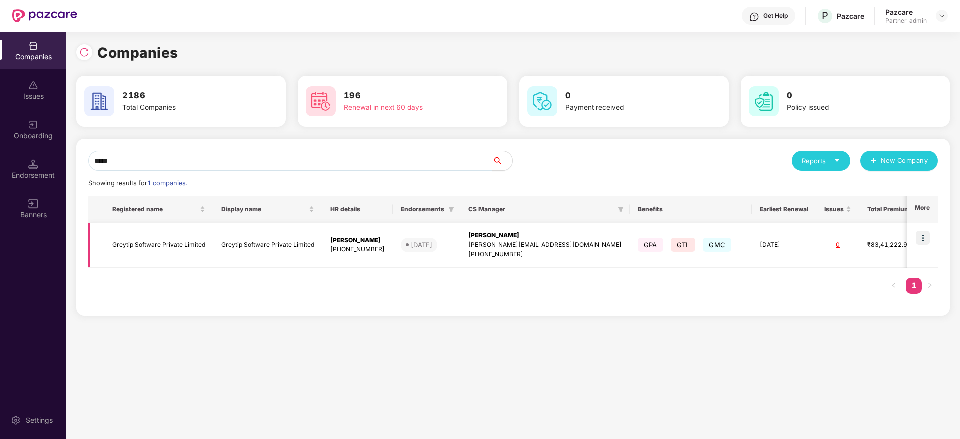
type input "*****"
click at [853, 243] on img at bounding box center [923, 238] width 14 height 14
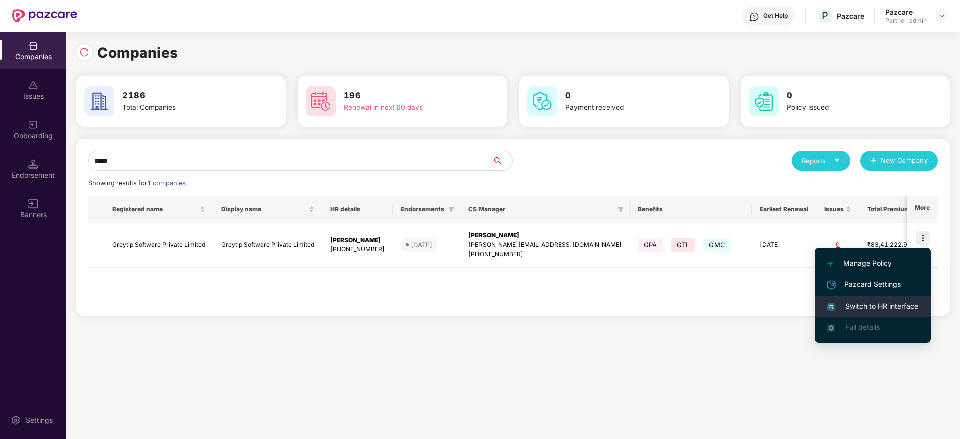
click at [853, 308] on span "Switch to HR interface" at bounding box center [872, 306] width 91 height 11
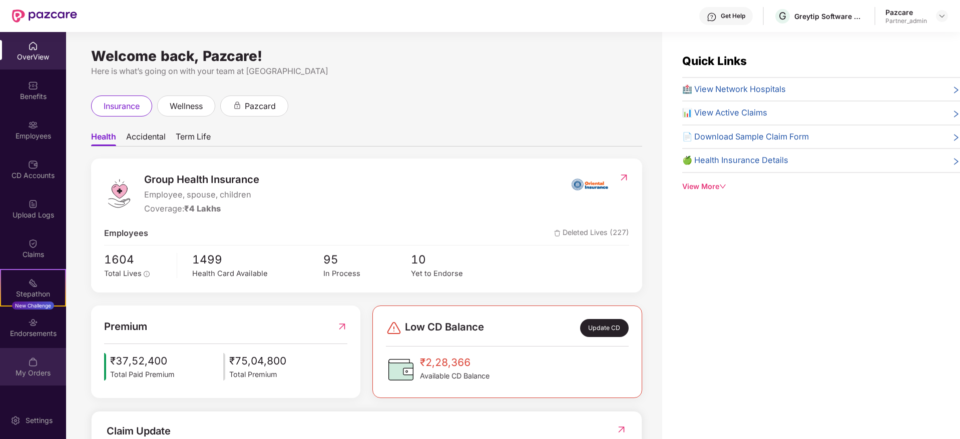
click at [42, 350] on div "My Orders" at bounding box center [33, 367] width 66 height 38
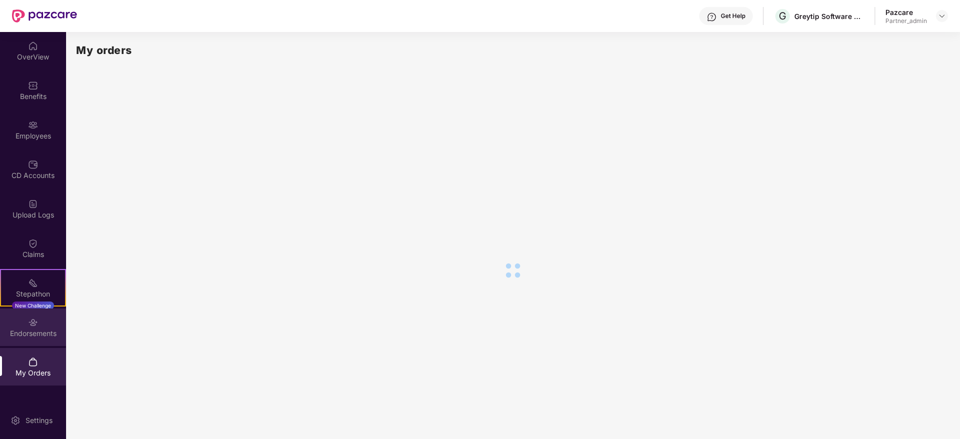
click at [40, 336] on div "Endorsements" at bounding box center [33, 334] width 66 height 10
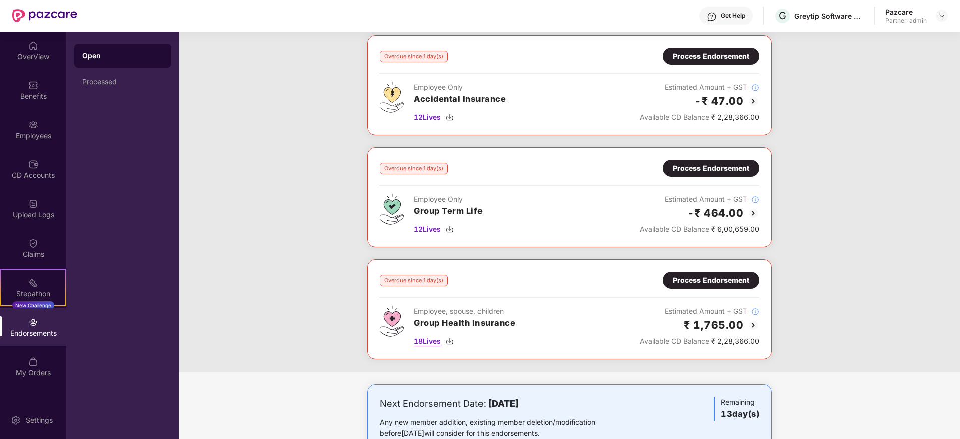
scroll to position [84, 0]
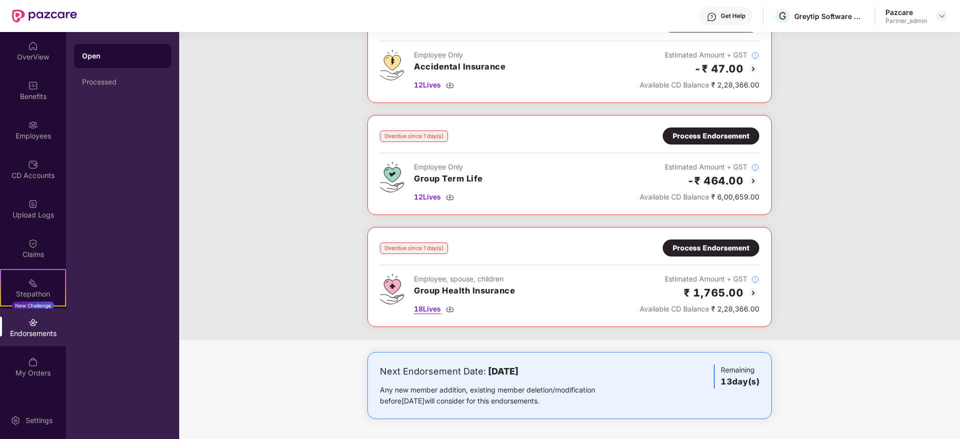
click at [454, 312] on img at bounding box center [450, 309] width 8 height 8
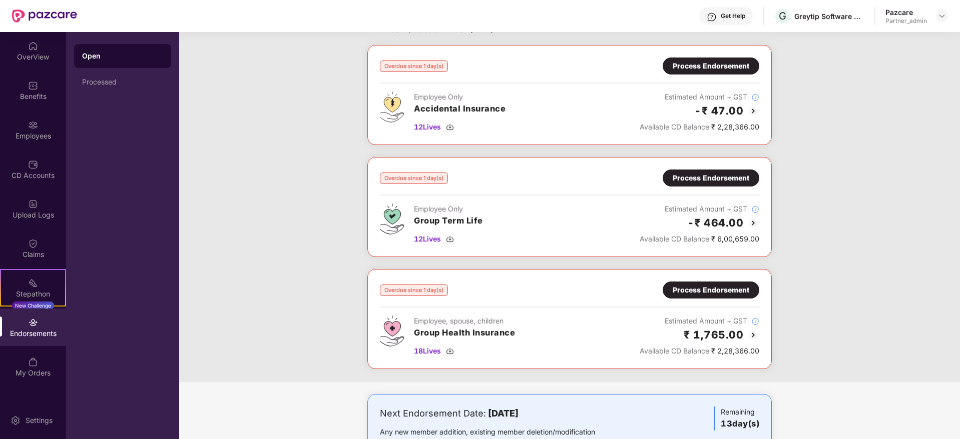
scroll to position [9, 0]
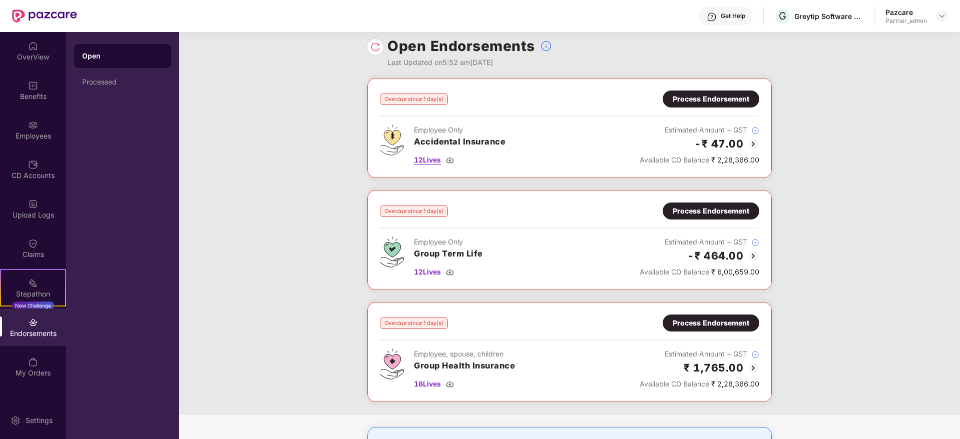
click at [449, 159] on img at bounding box center [450, 160] width 8 height 8
click at [453, 270] on img at bounding box center [450, 272] width 8 height 8
click at [721, 324] on div "Process Endorsement" at bounding box center [711, 323] width 77 height 11
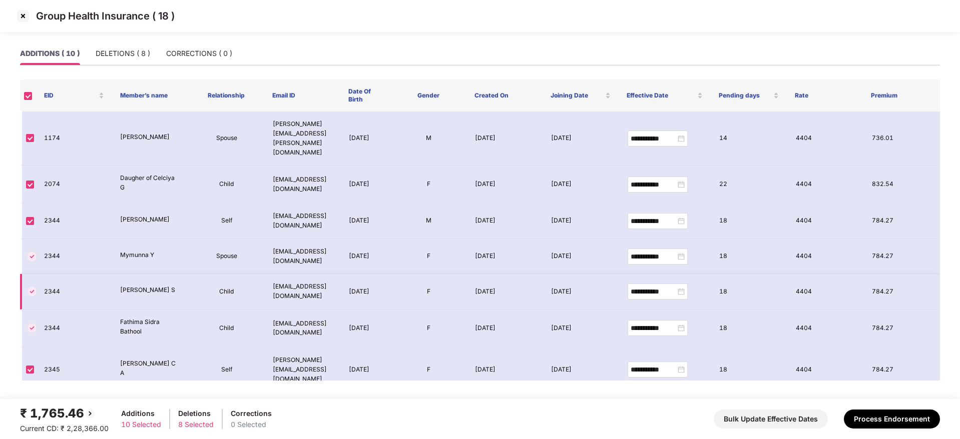
scroll to position [104, 0]
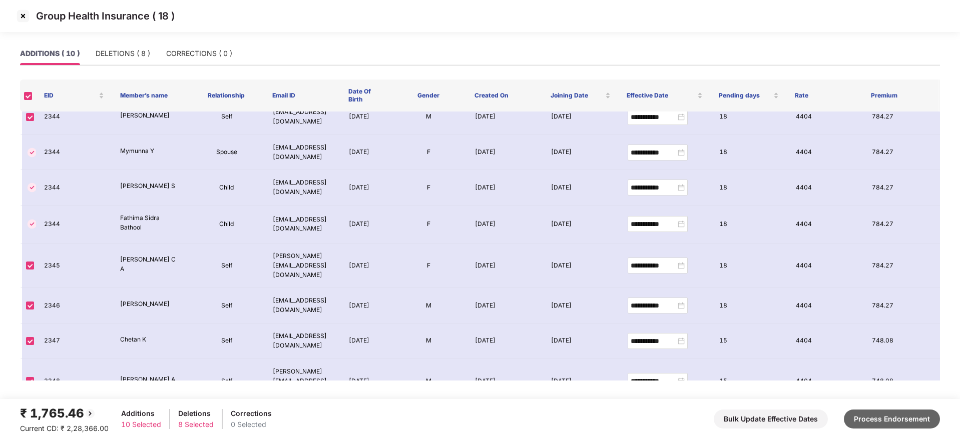
click at [853, 390] on button "Process Endorsement" at bounding box center [892, 419] width 96 height 19
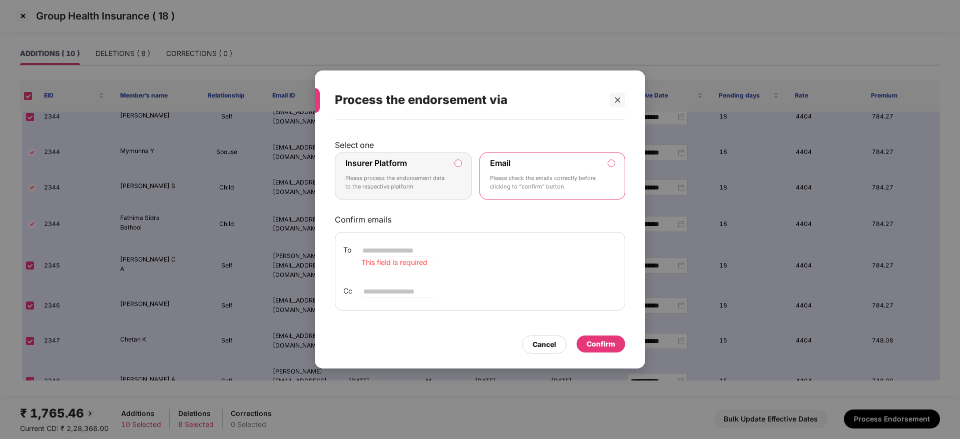
click at [437, 191] on p "Please process the endorsement data to the respective platform" at bounding box center [396, 183] width 102 height 18
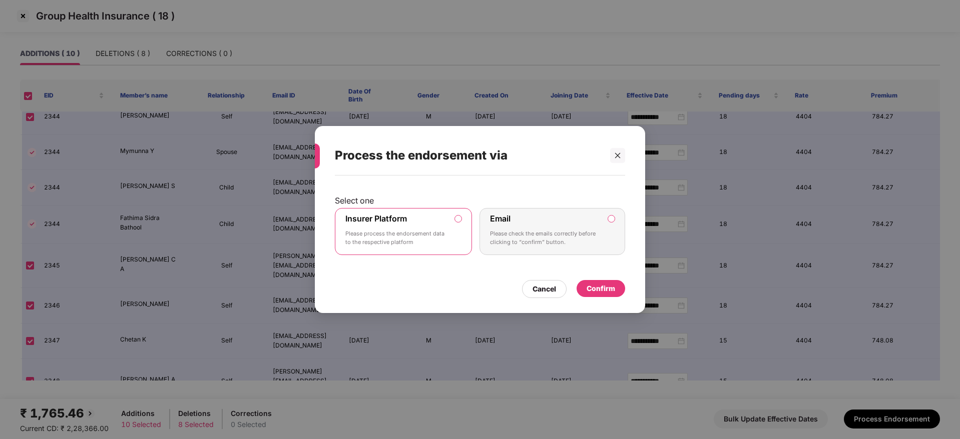
click at [606, 286] on div "Confirm" at bounding box center [601, 288] width 29 height 11
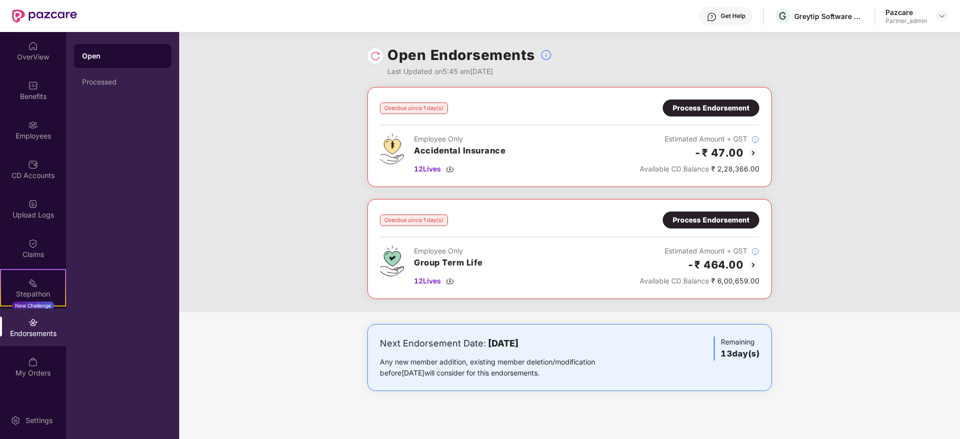
click at [679, 106] on div "Process Endorsement" at bounding box center [711, 108] width 77 height 11
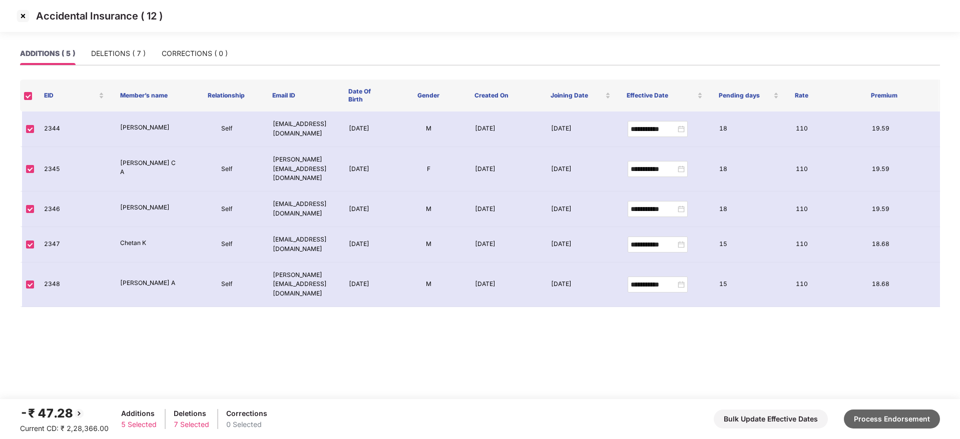
click at [853, 390] on button "Process Endorsement" at bounding box center [892, 419] width 96 height 19
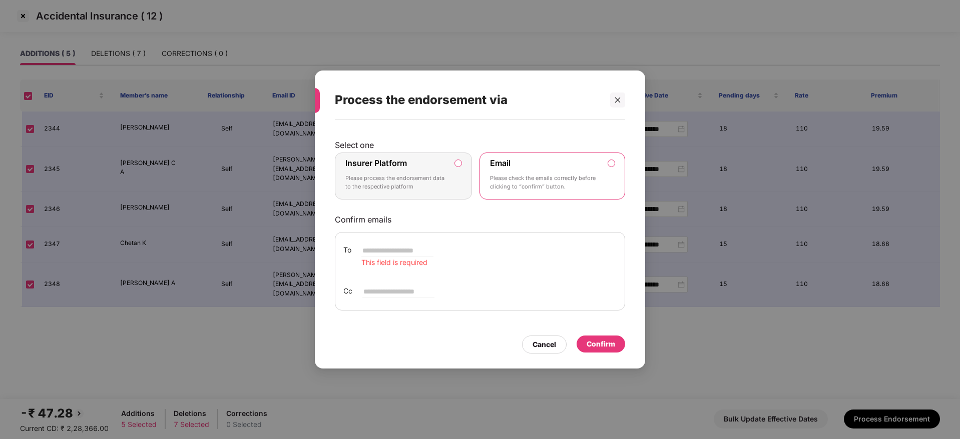
click at [402, 180] on p "Please process the endorsement data to the respective platform" at bounding box center [396, 183] width 102 height 18
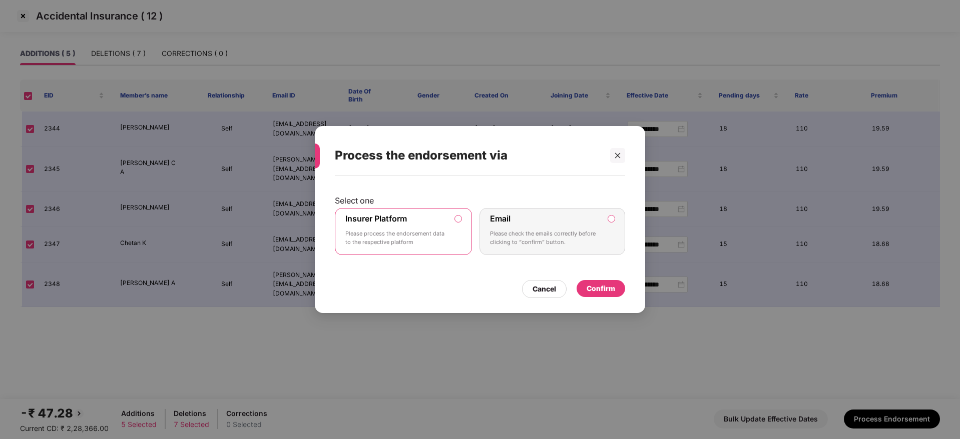
click at [614, 285] on div "Confirm" at bounding box center [601, 288] width 29 height 11
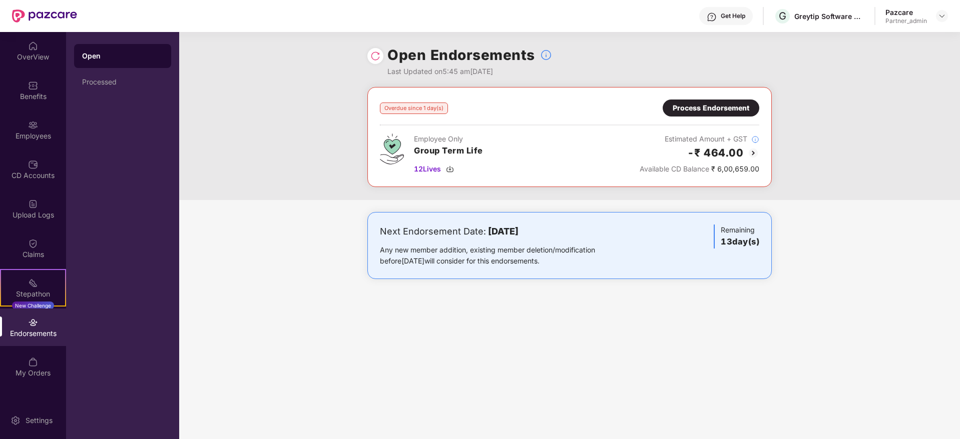
click at [700, 100] on div "Process Endorsement" at bounding box center [711, 108] width 97 height 17
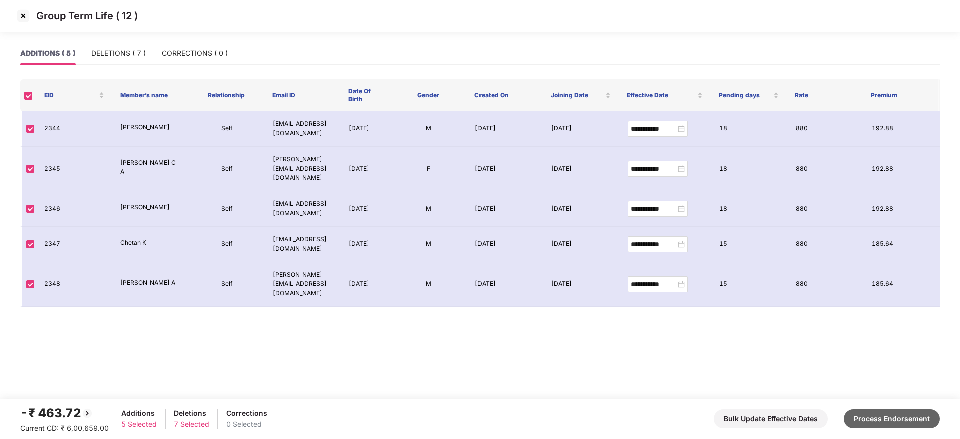
click at [853, 390] on button "Process Endorsement" at bounding box center [892, 419] width 96 height 19
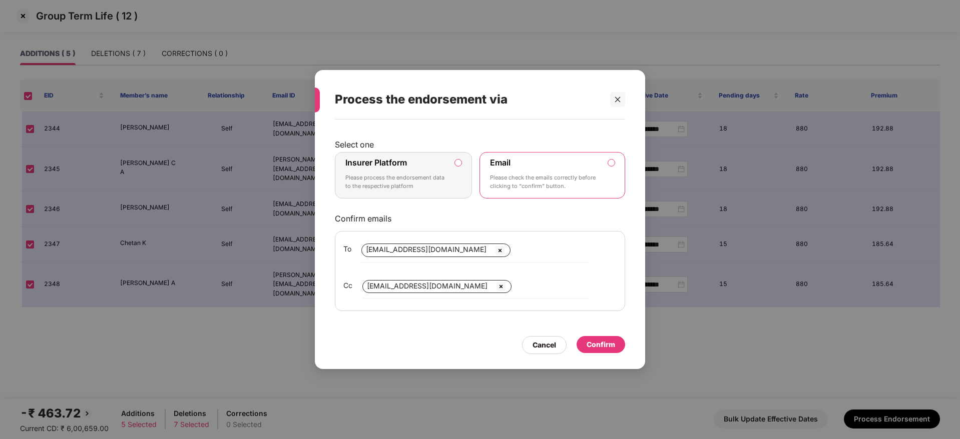
click at [397, 158] on label "Insurer Platform" at bounding box center [376, 163] width 62 height 10
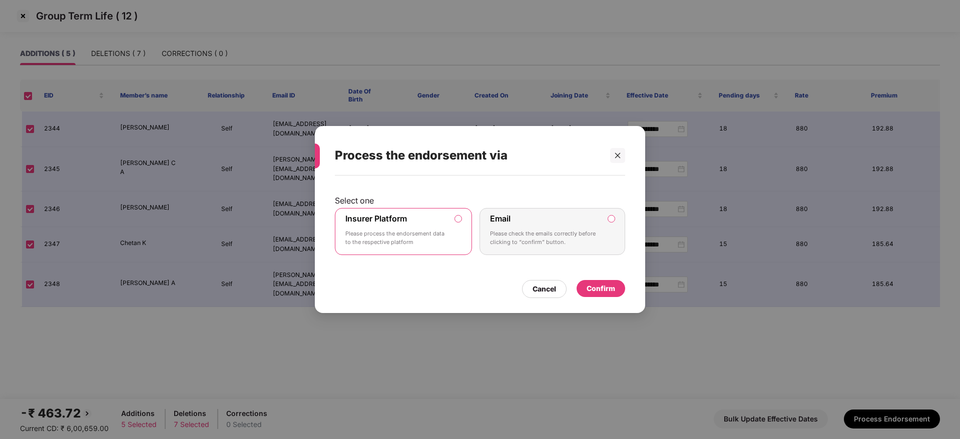
click at [615, 285] on div "Confirm" at bounding box center [601, 288] width 29 height 11
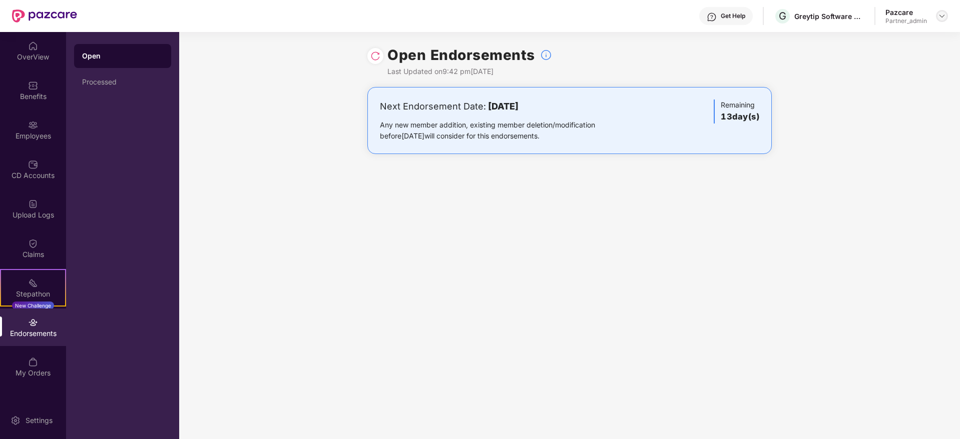
click at [853, 17] on img at bounding box center [942, 16] width 8 height 8
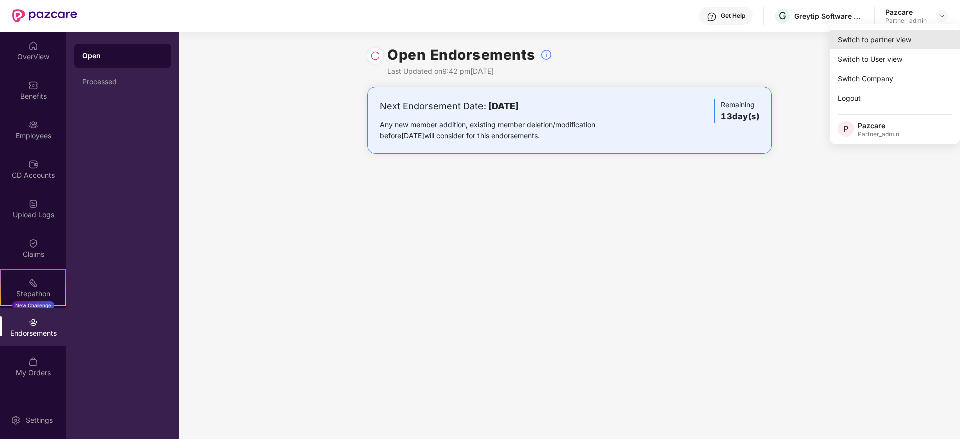
click at [853, 35] on div "Switch to partner view" at bounding box center [895, 40] width 130 height 20
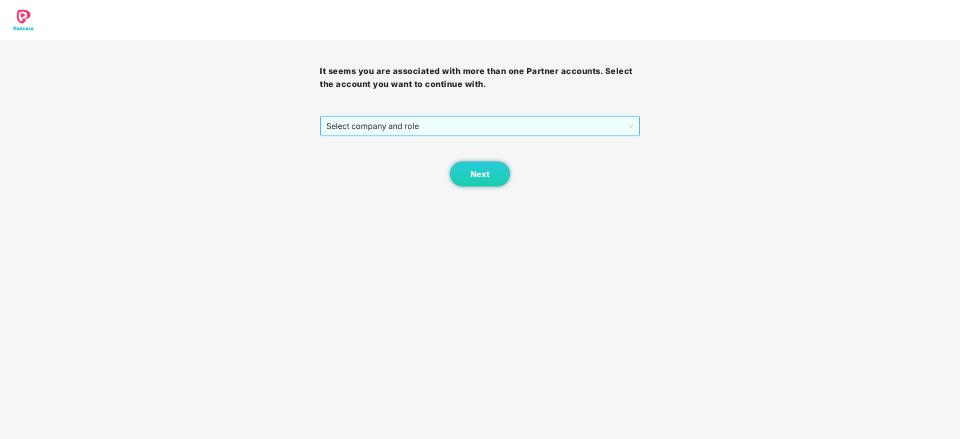
click at [514, 132] on span "Select company and role" at bounding box center [479, 126] width 307 height 19
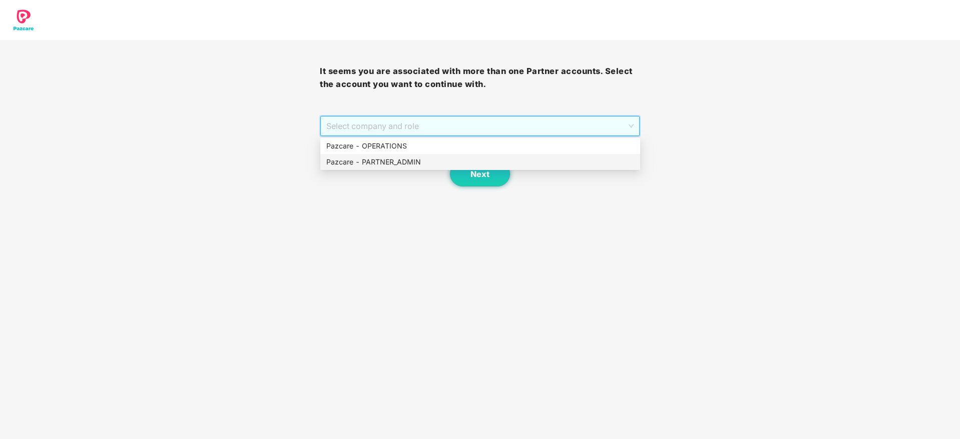
click at [438, 167] on div "Pazcare - PARTNER_ADMIN" at bounding box center [480, 162] width 308 height 11
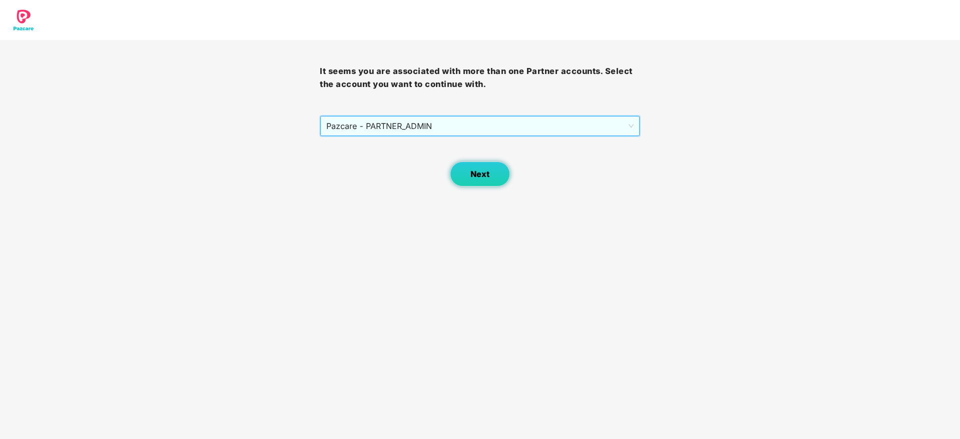
click at [474, 172] on span "Next" at bounding box center [479, 175] width 19 height 10
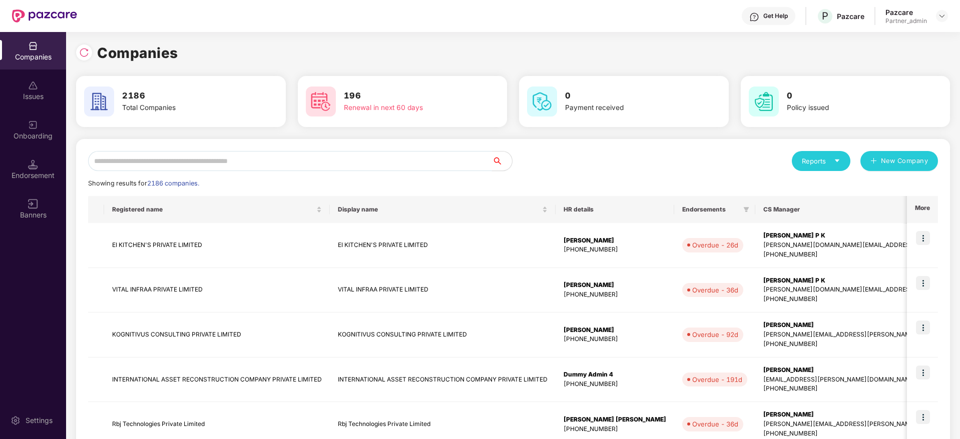
click at [261, 163] on input "text" at bounding box center [290, 161] width 404 height 20
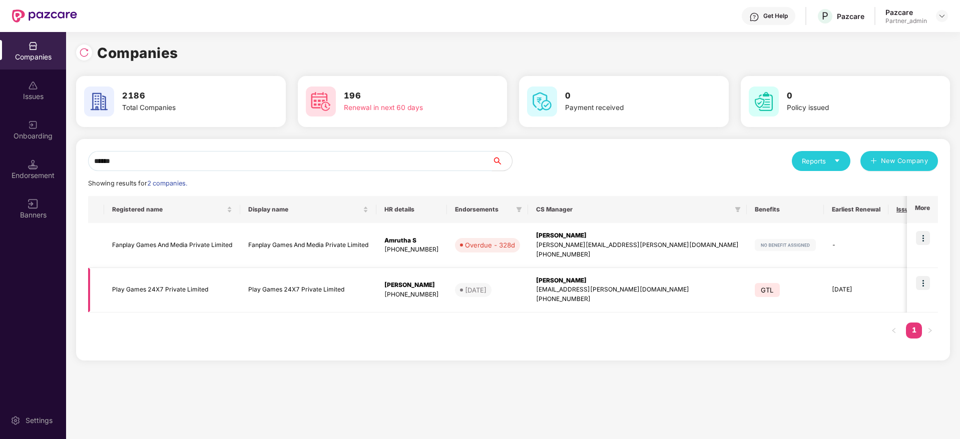
type input "******"
click at [853, 286] on img at bounding box center [923, 283] width 14 height 14
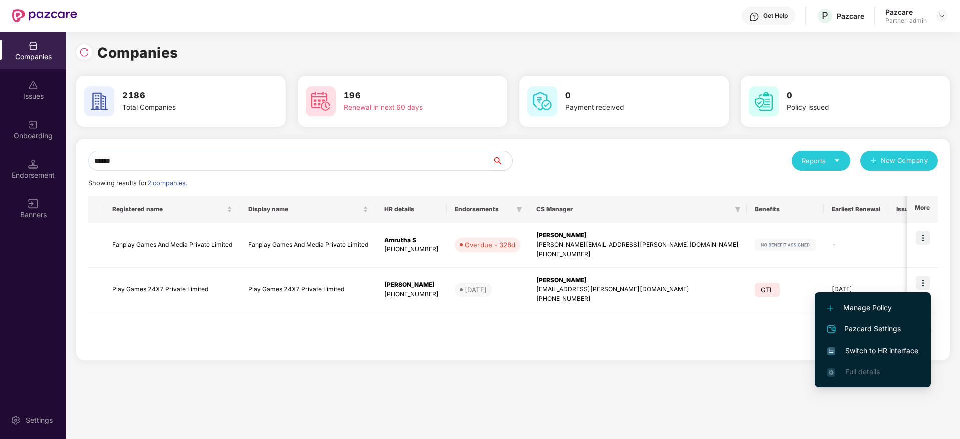
click at [853, 346] on span "Switch to HR interface" at bounding box center [872, 351] width 91 height 11
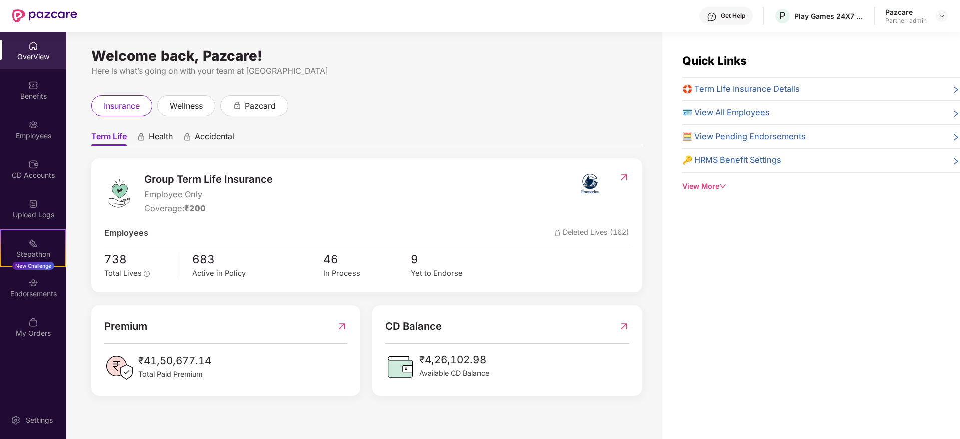
click at [40, 296] on div "Endorsements" at bounding box center [33, 294] width 66 height 10
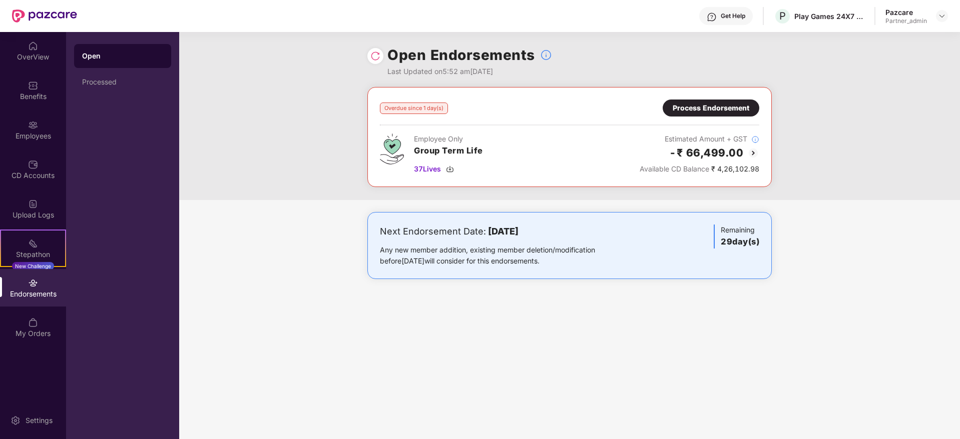
click at [699, 114] on div "Process Endorsement" at bounding box center [711, 108] width 97 height 17
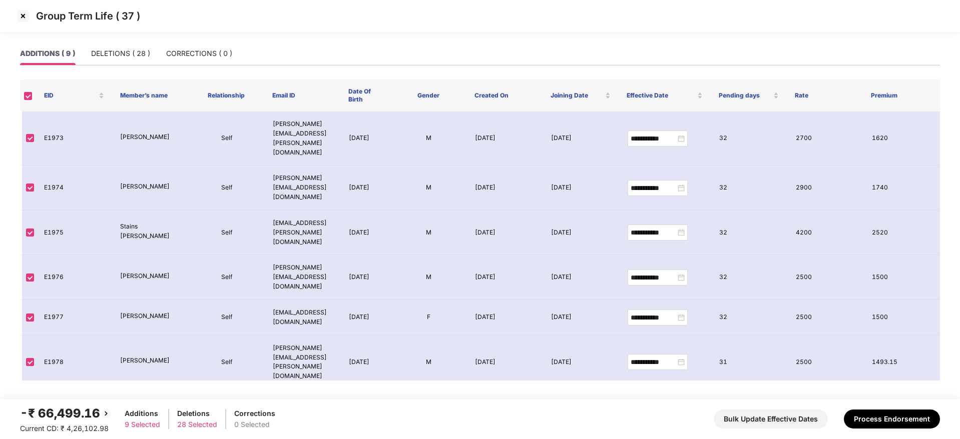
click at [23, 19] on img at bounding box center [23, 16] width 16 height 16
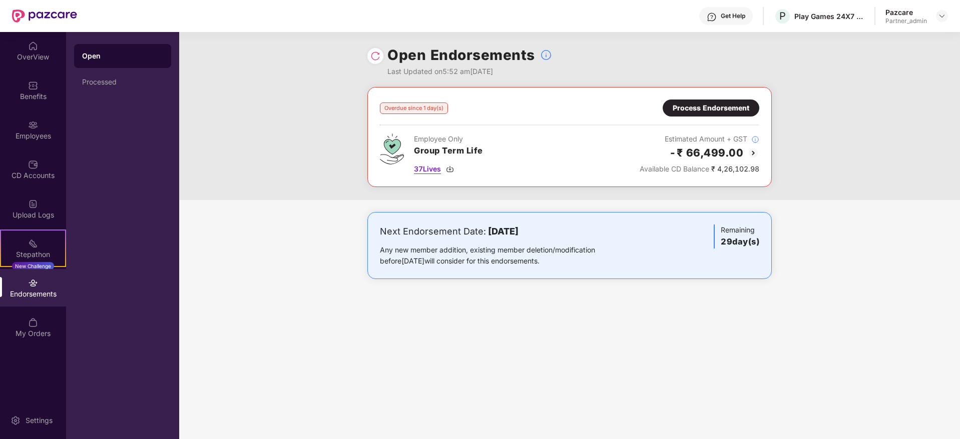
click at [452, 164] on div "37 Lives" at bounding box center [448, 169] width 69 height 11
click at [689, 116] on div "Process Endorsement" at bounding box center [711, 108] width 97 height 17
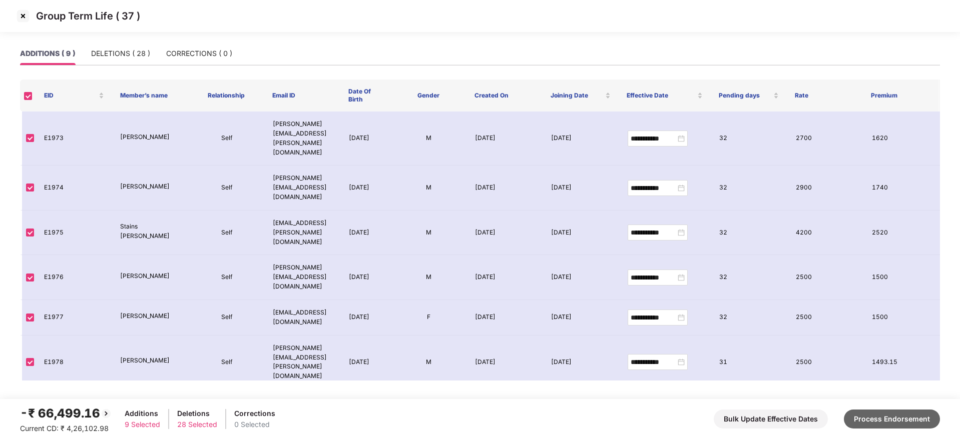
click at [853, 390] on button "Process Endorsement" at bounding box center [892, 419] width 96 height 19
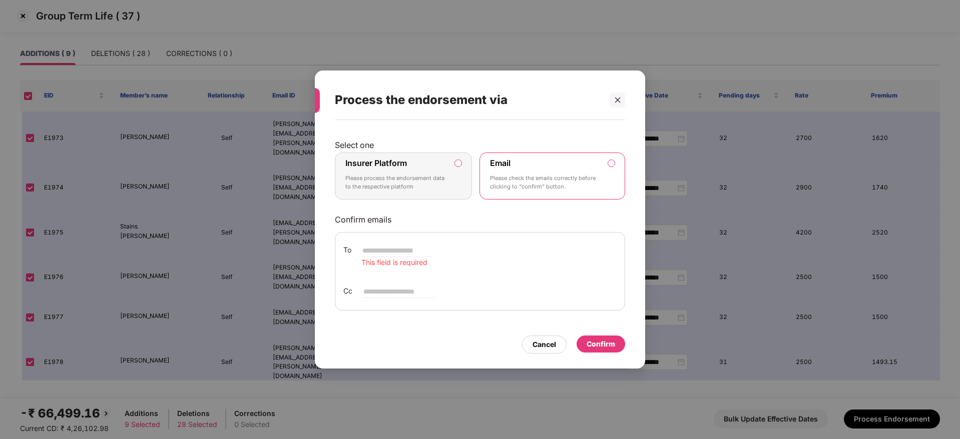
click at [413, 183] on p "Please process the endorsement data to the respective platform" at bounding box center [396, 183] width 102 height 18
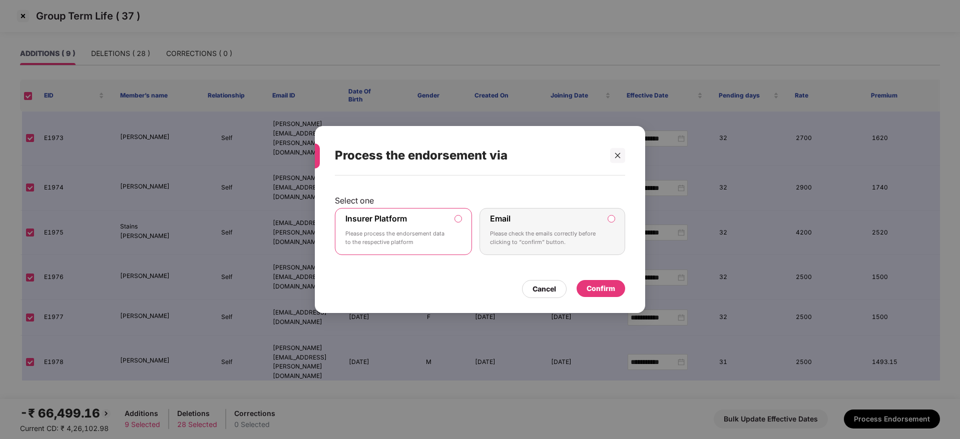
click at [614, 286] on div "Confirm" at bounding box center [601, 288] width 29 height 11
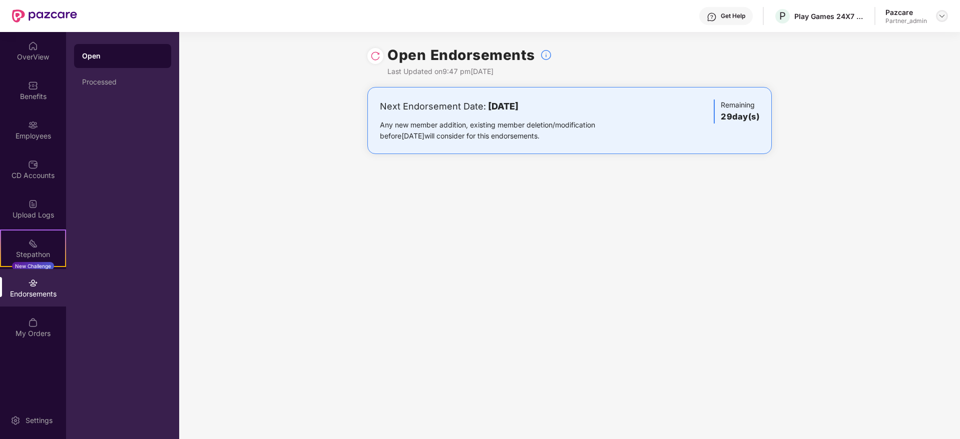
click at [853, 15] on div at bounding box center [942, 16] width 12 height 12
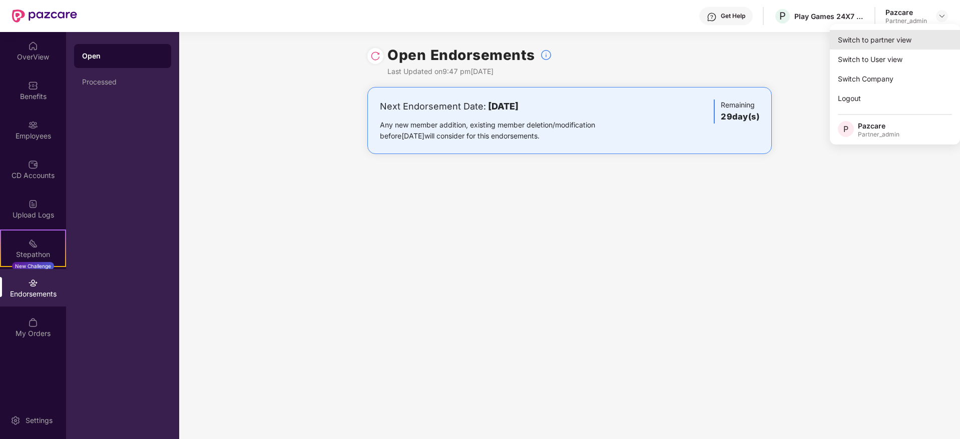
click at [853, 37] on div "Switch to partner view" at bounding box center [895, 40] width 130 height 20
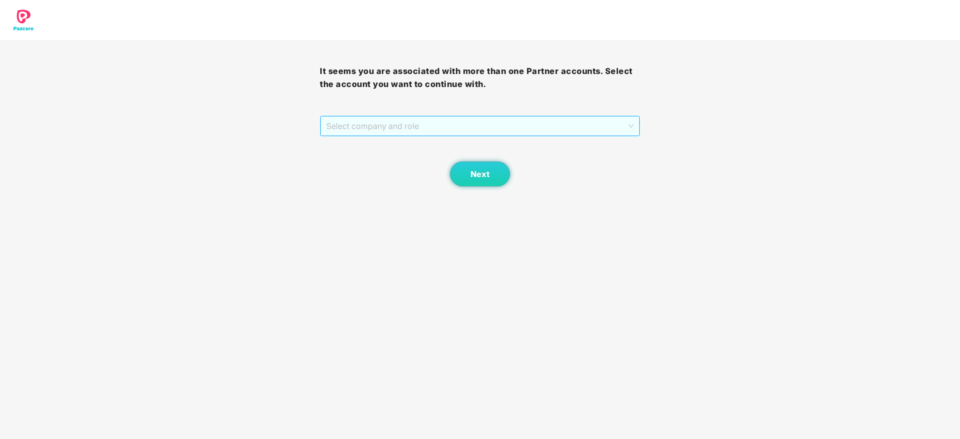
click at [473, 127] on span "Select company and role" at bounding box center [479, 126] width 307 height 19
click at [418, 160] on div "Pazcare - PARTNER_ADMIN" at bounding box center [480, 162] width 308 height 11
click at [455, 168] on button "Next" at bounding box center [480, 174] width 60 height 25
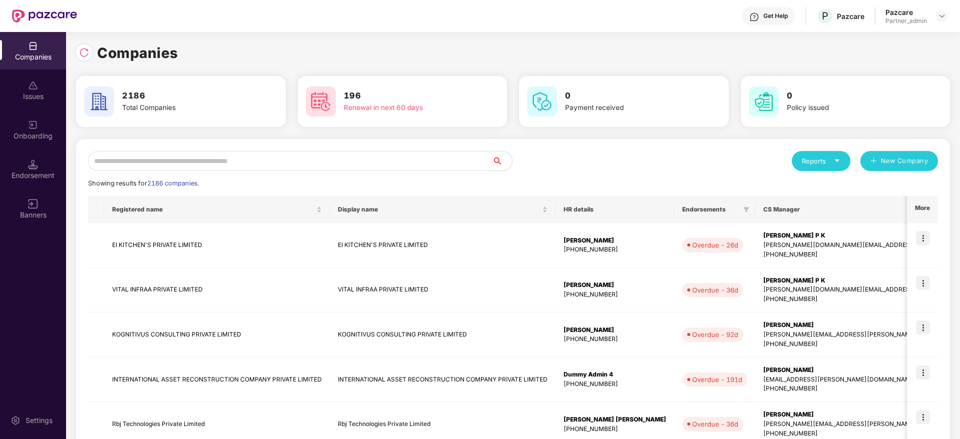
click at [357, 161] on input "text" at bounding box center [290, 161] width 404 height 20
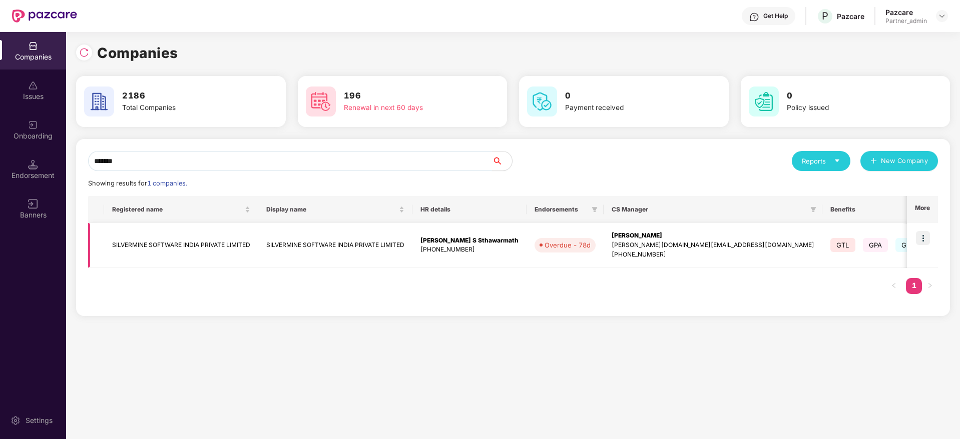
type input "*******"
click at [853, 238] on img at bounding box center [923, 238] width 14 height 14
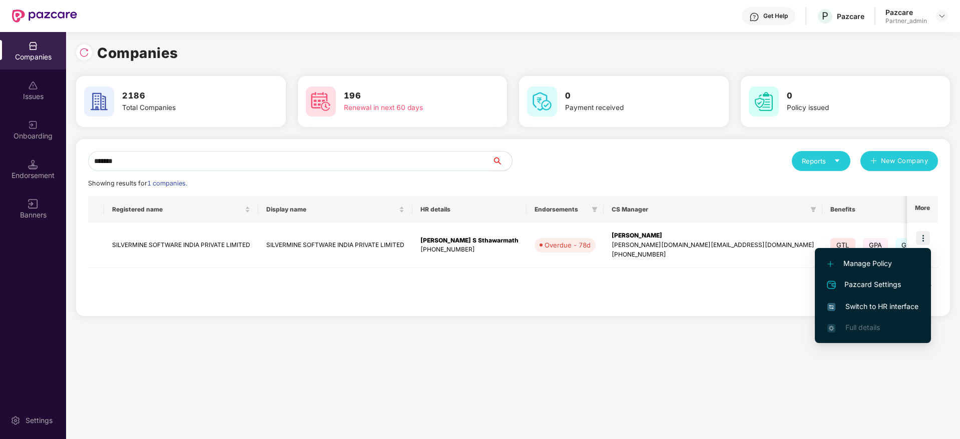
click at [853, 308] on span "Switch to HR interface" at bounding box center [872, 306] width 91 height 11
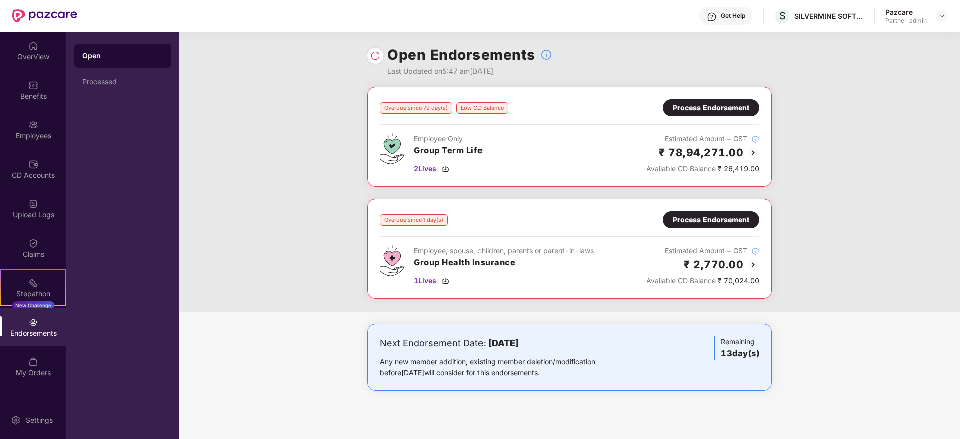
click at [716, 215] on div "Process Endorsement" at bounding box center [711, 220] width 77 height 11
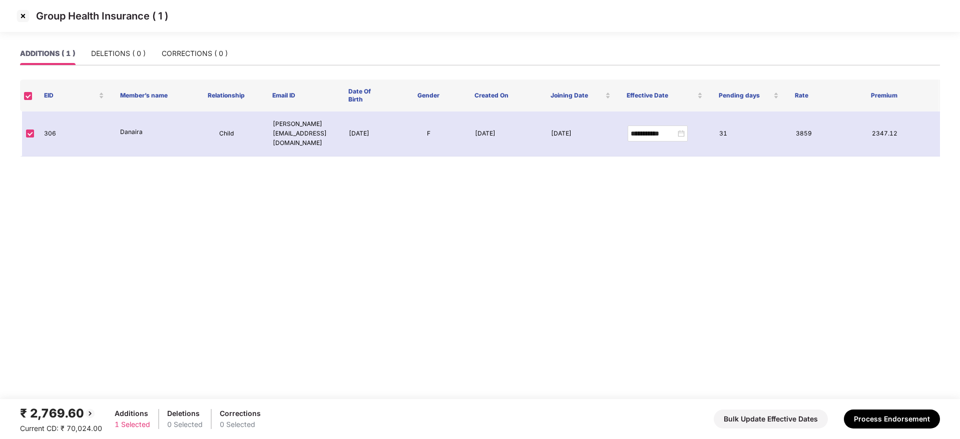
click at [27, 10] on img at bounding box center [23, 16] width 16 height 16
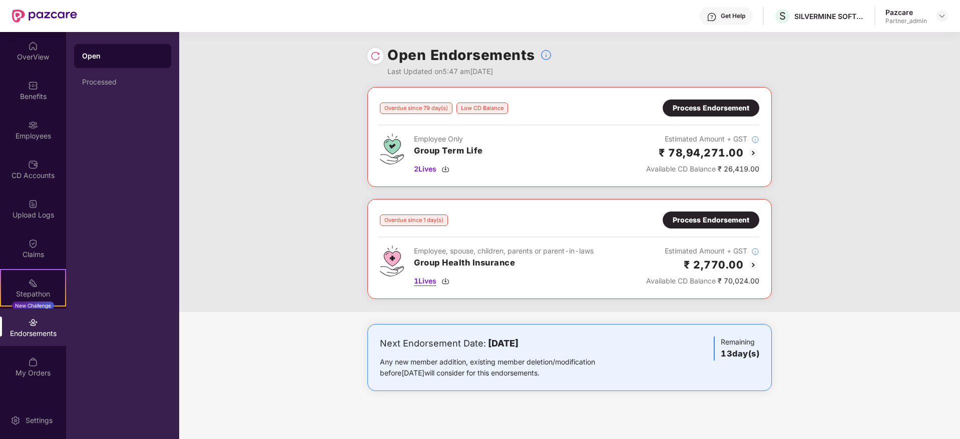
click at [446, 278] on img at bounding box center [445, 281] width 8 height 8
click at [700, 218] on div "Process Endorsement" at bounding box center [711, 220] width 77 height 11
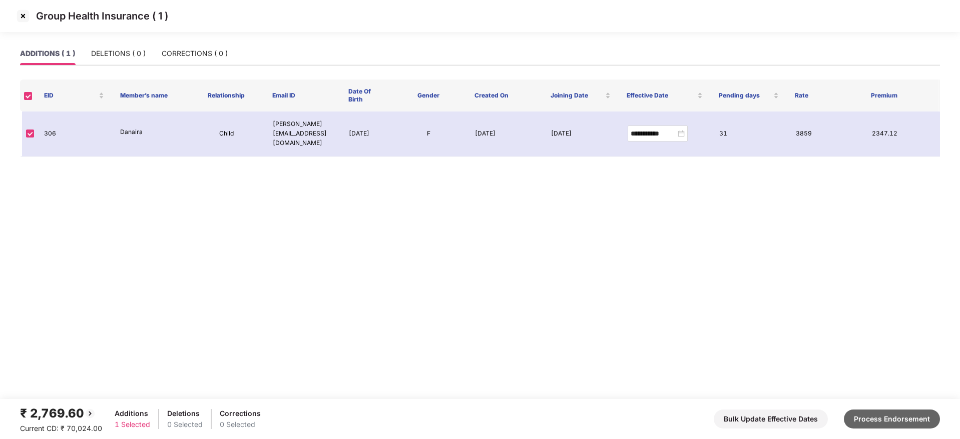
click at [853, 390] on button "Process Endorsement" at bounding box center [892, 419] width 96 height 19
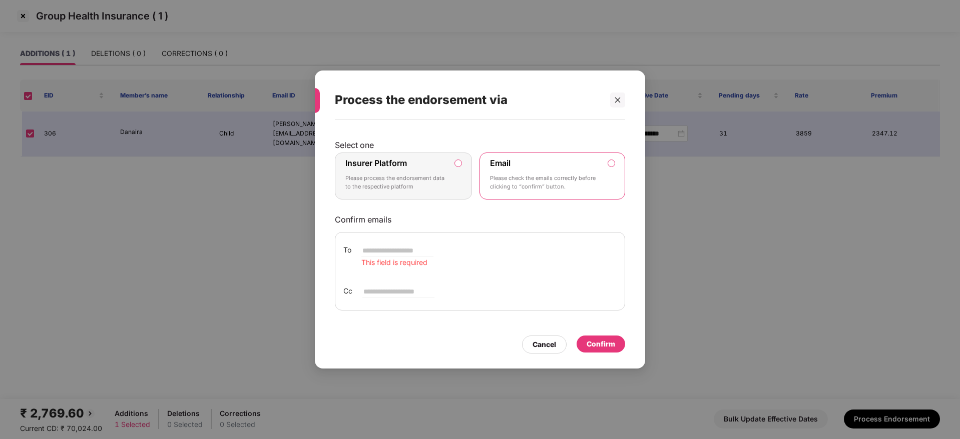
click at [417, 185] on p "Please process the endorsement data to the respective platform" at bounding box center [396, 183] width 102 height 18
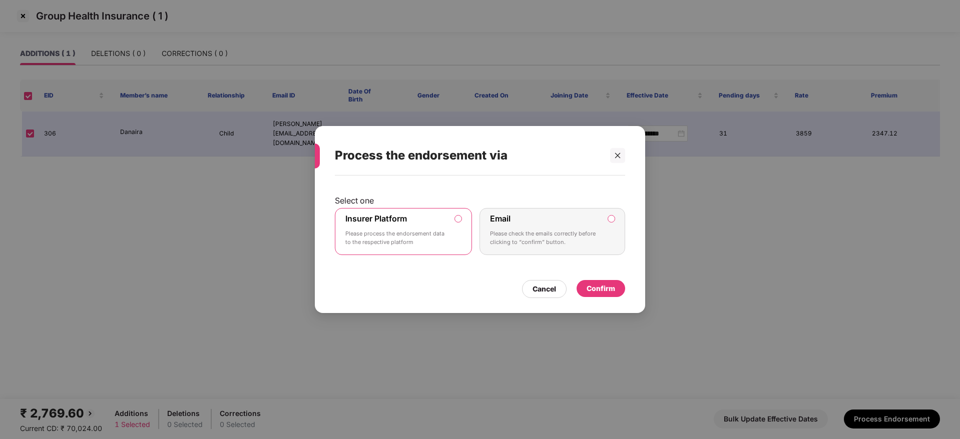
click at [611, 286] on div "Confirm" at bounding box center [601, 288] width 29 height 11
